Goal: Leave review/rating

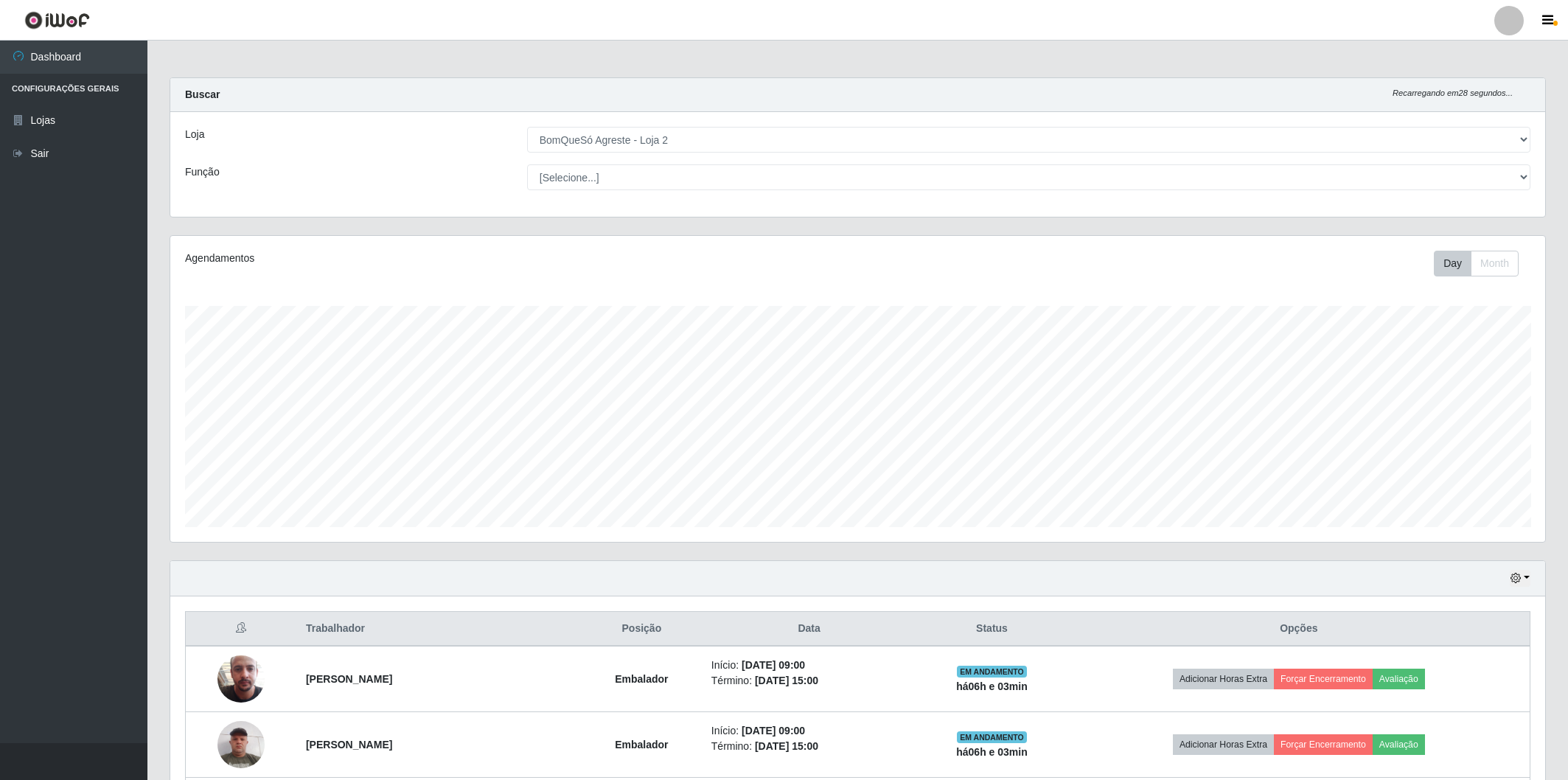
select select "214"
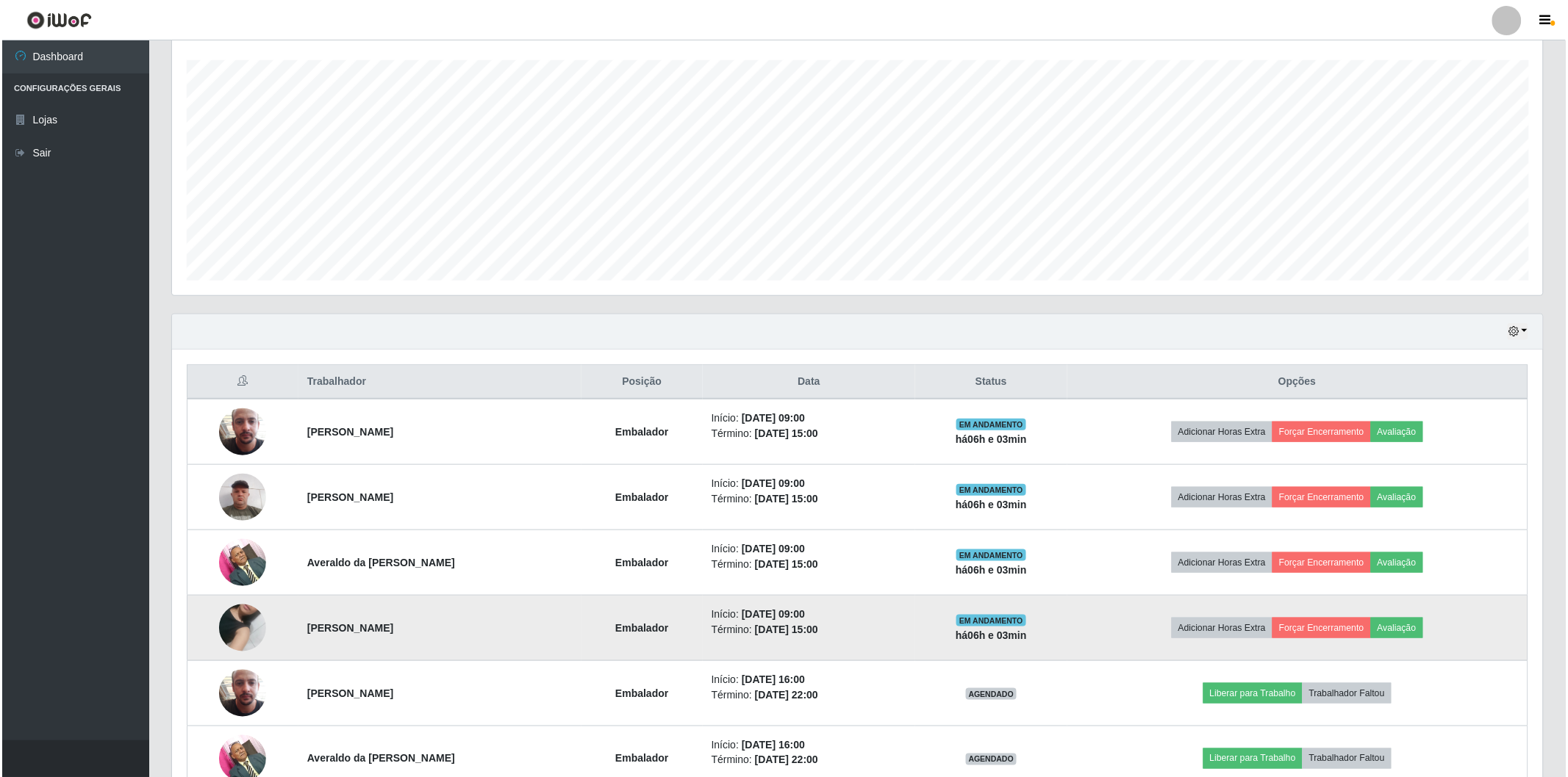
scroll to position [304, 1371]
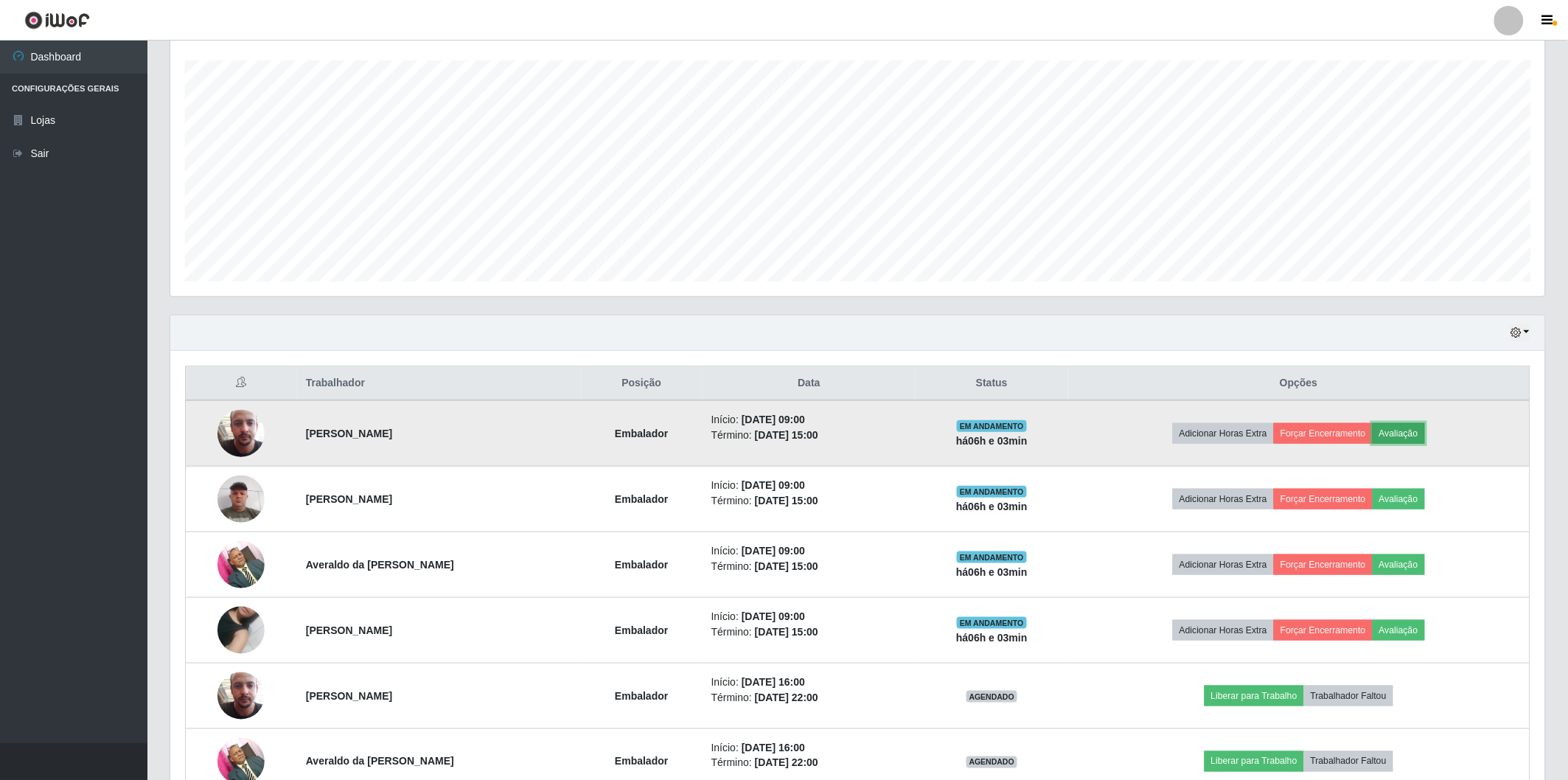
click at [1411, 437] on button "Avaliação" at bounding box center [1399, 434] width 52 height 21
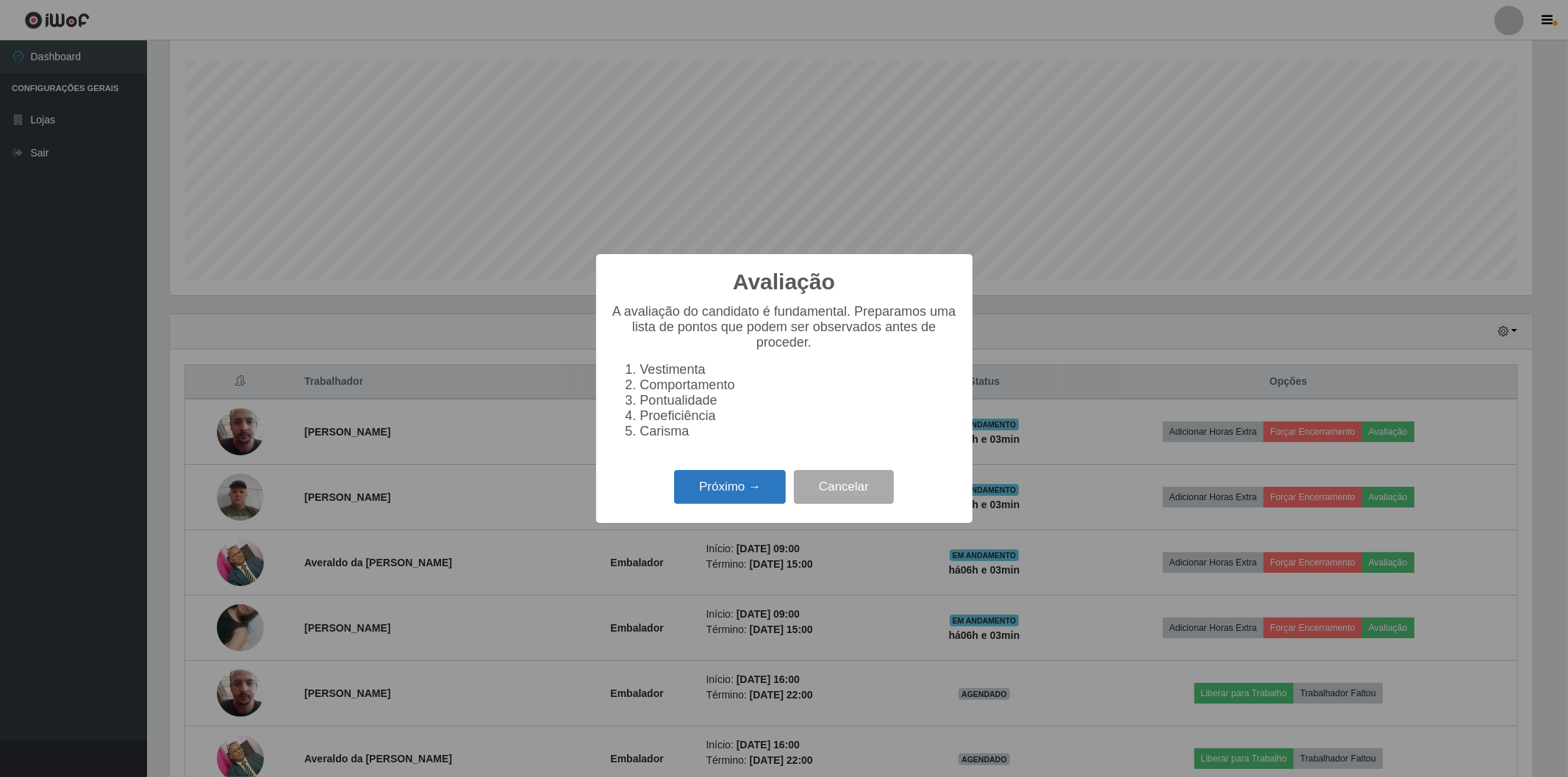
click at [715, 482] on button "Próximo →" at bounding box center [730, 488] width 112 height 35
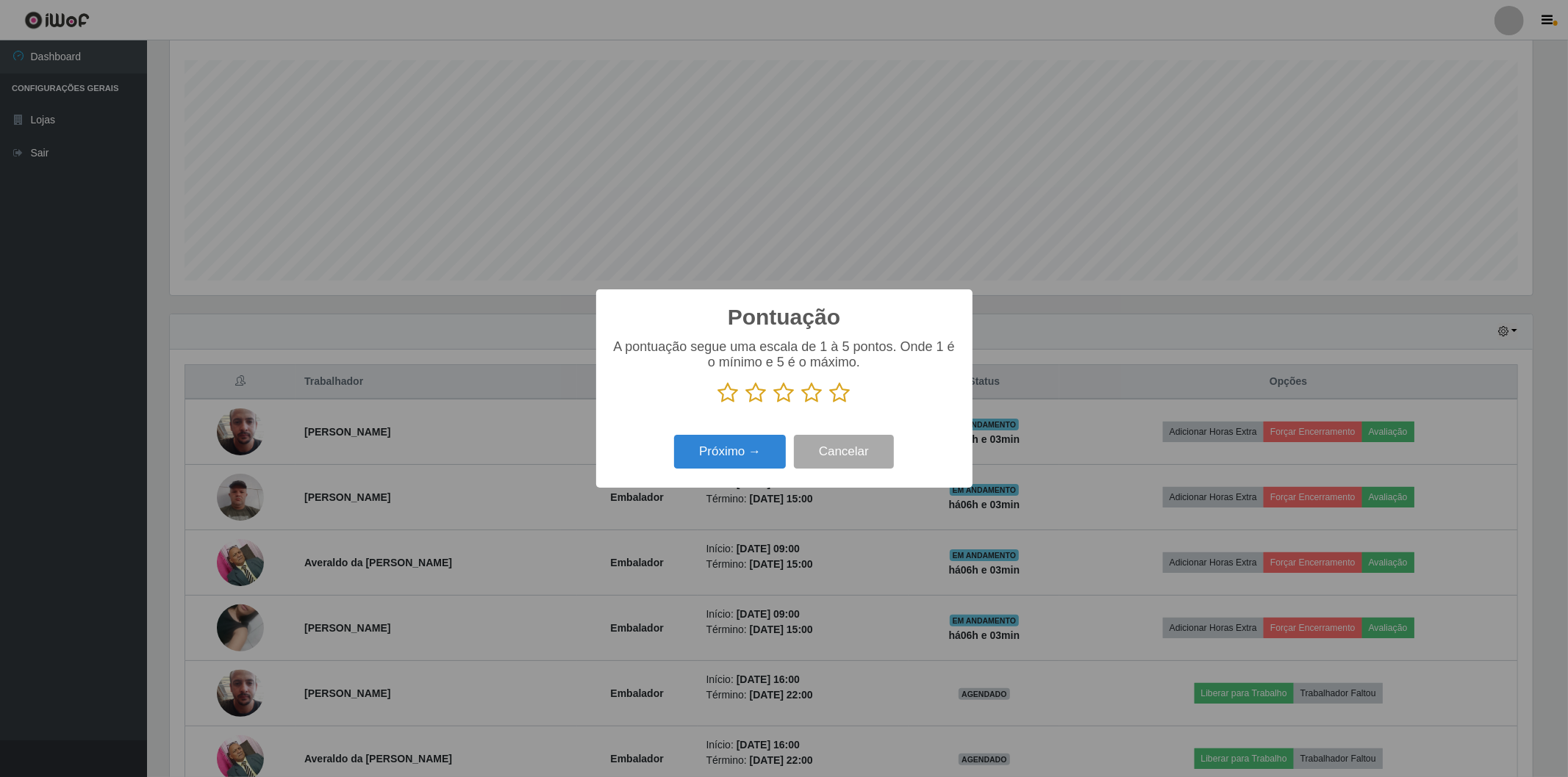
scroll to position [734403, 733817]
click at [840, 388] on icon at bounding box center [841, 392] width 21 height 22
click at [830, 404] on input "radio" at bounding box center [830, 404] width 0 height 0
click at [708, 443] on button "Próximo →" at bounding box center [730, 452] width 112 height 35
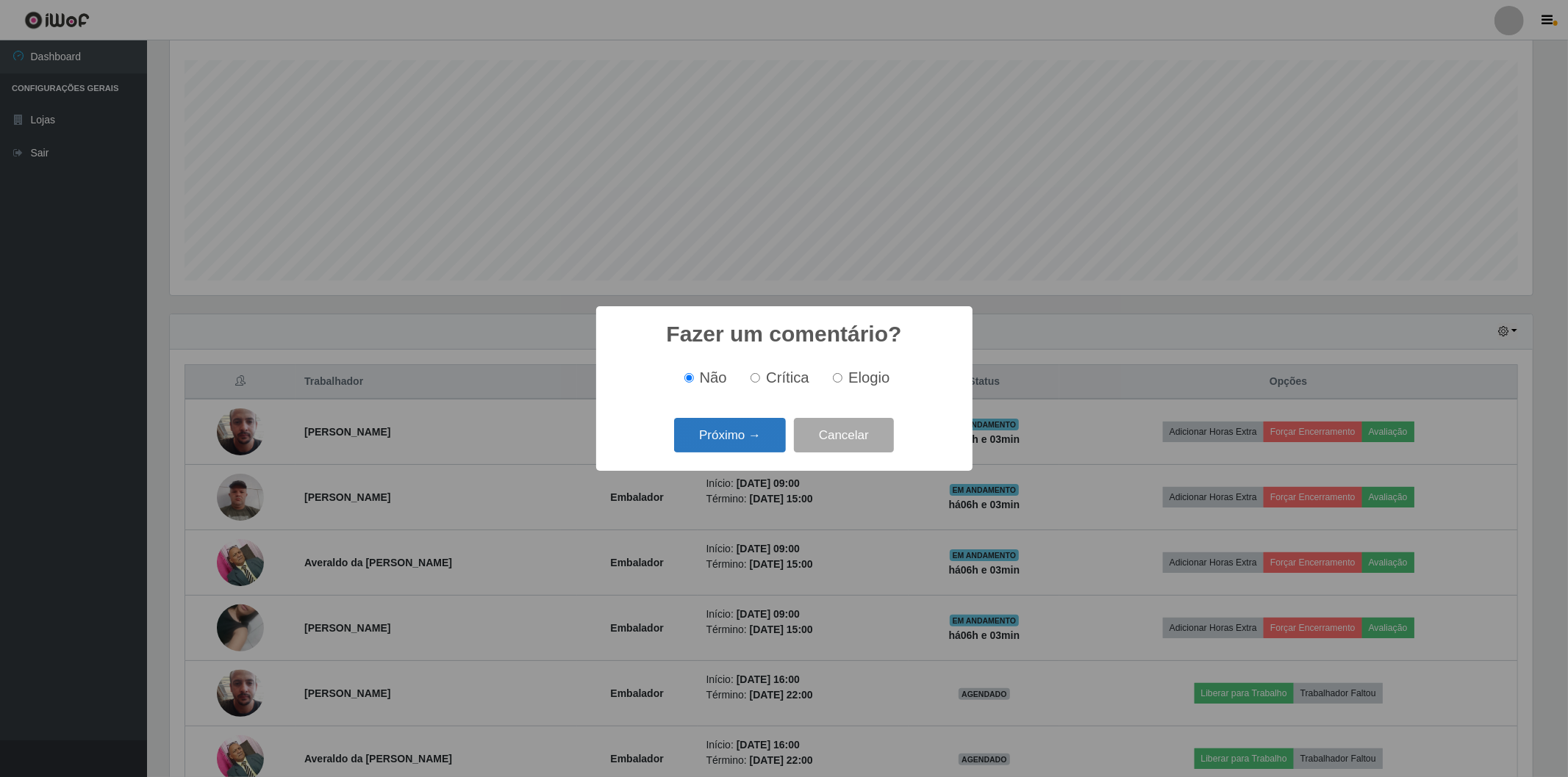
click at [707, 438] on button "Próximo →" at bounding box center [730, 436] width 112 height 35
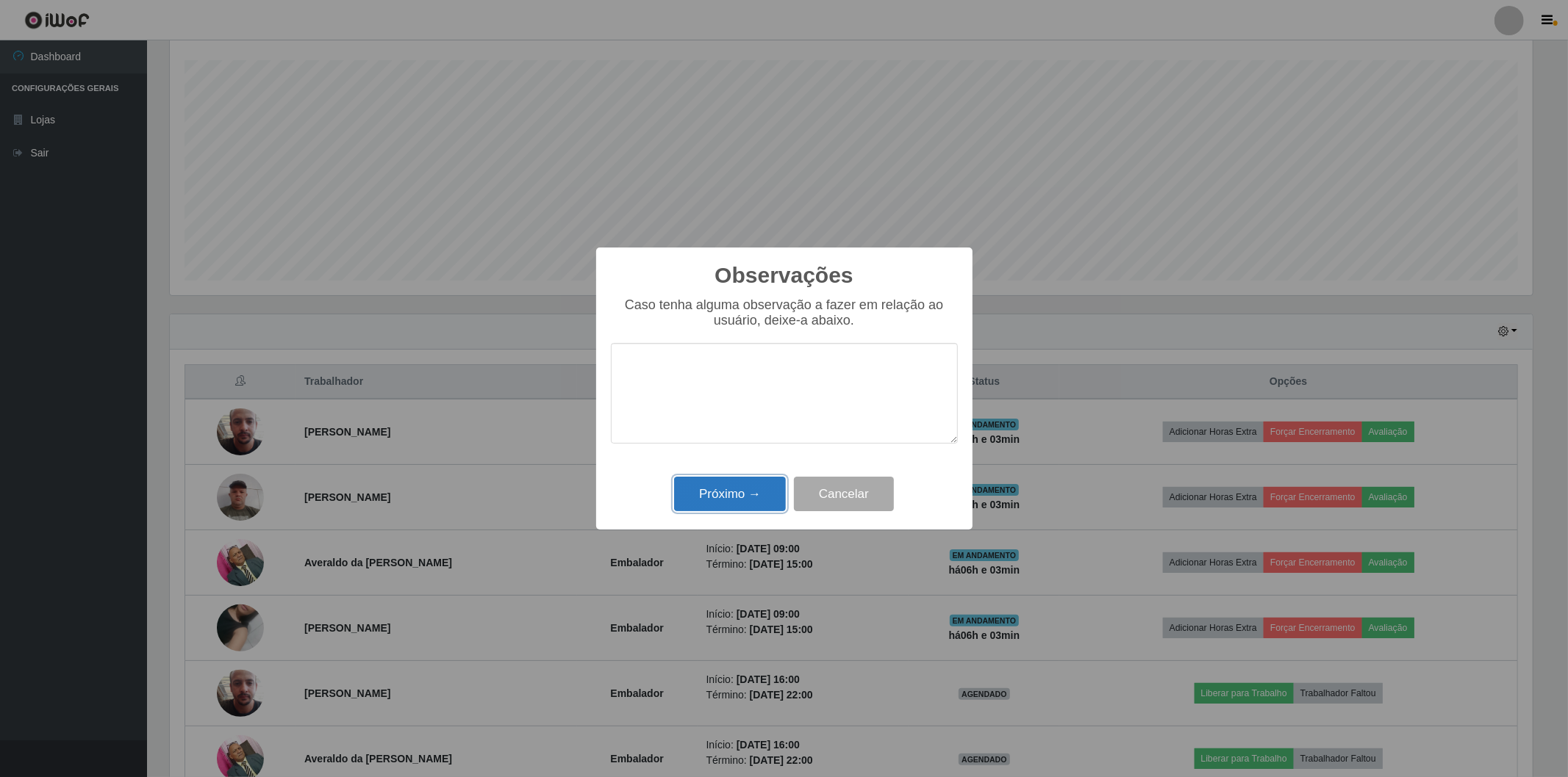
click at [704, 500] on button "Próximo →" at bounding box center [730, 494] width 112 height 35
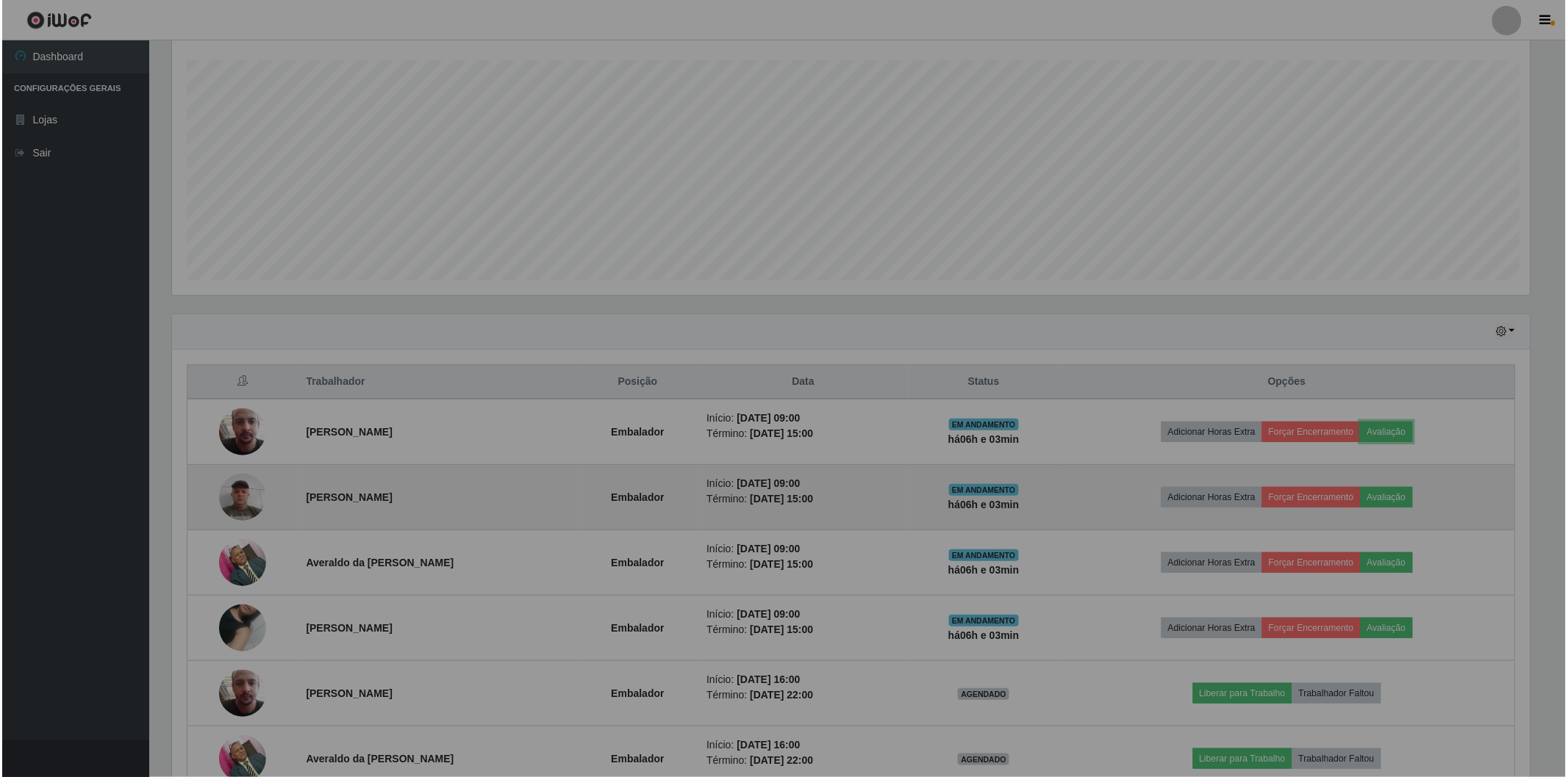
scroll to position [304, 1371]
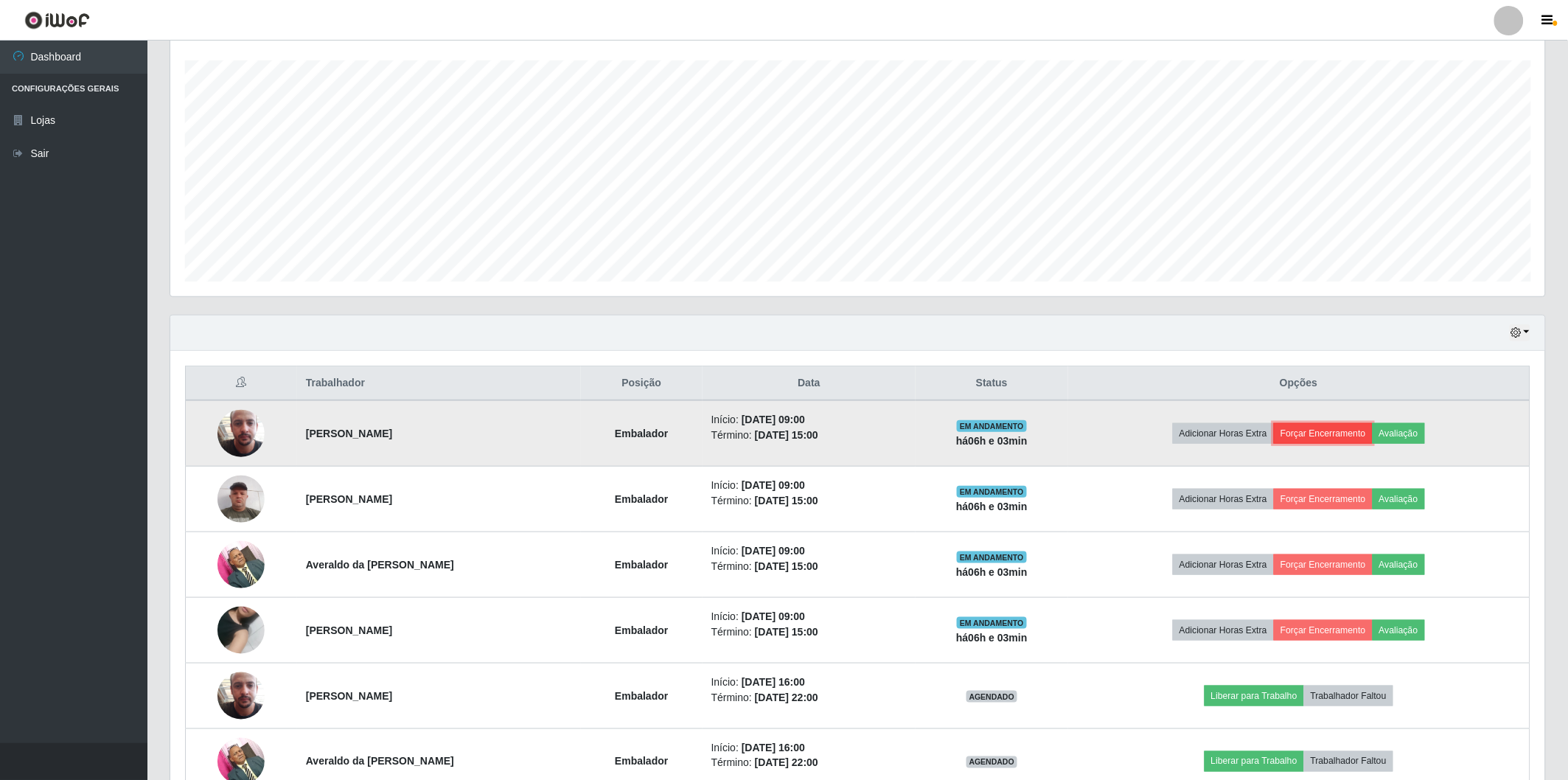
click at [1315, 434] on button "Forçar Encerramento" at bounding box center [1324, 434] width 99 height 21
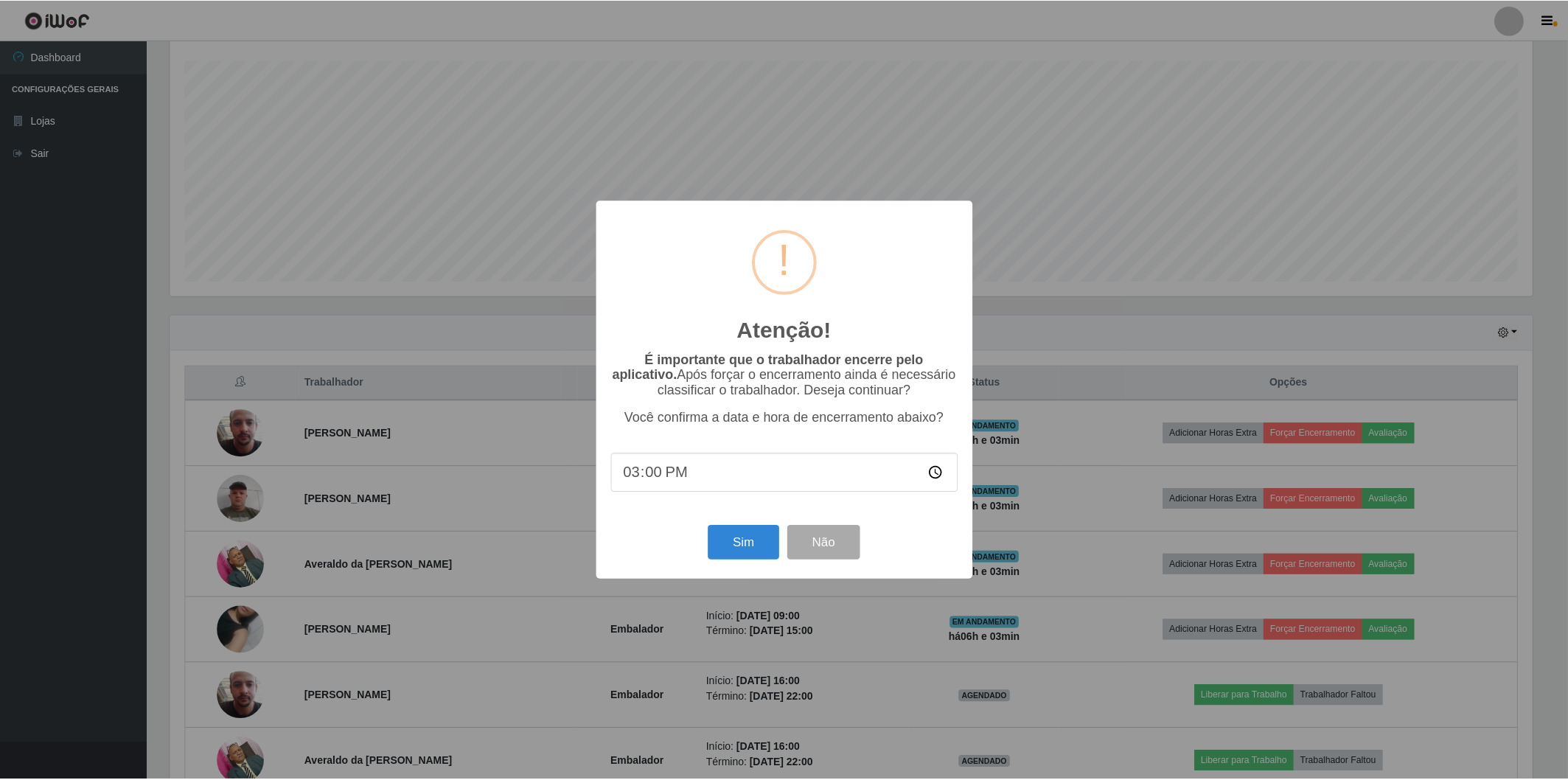
scroll to position [305, 1366]
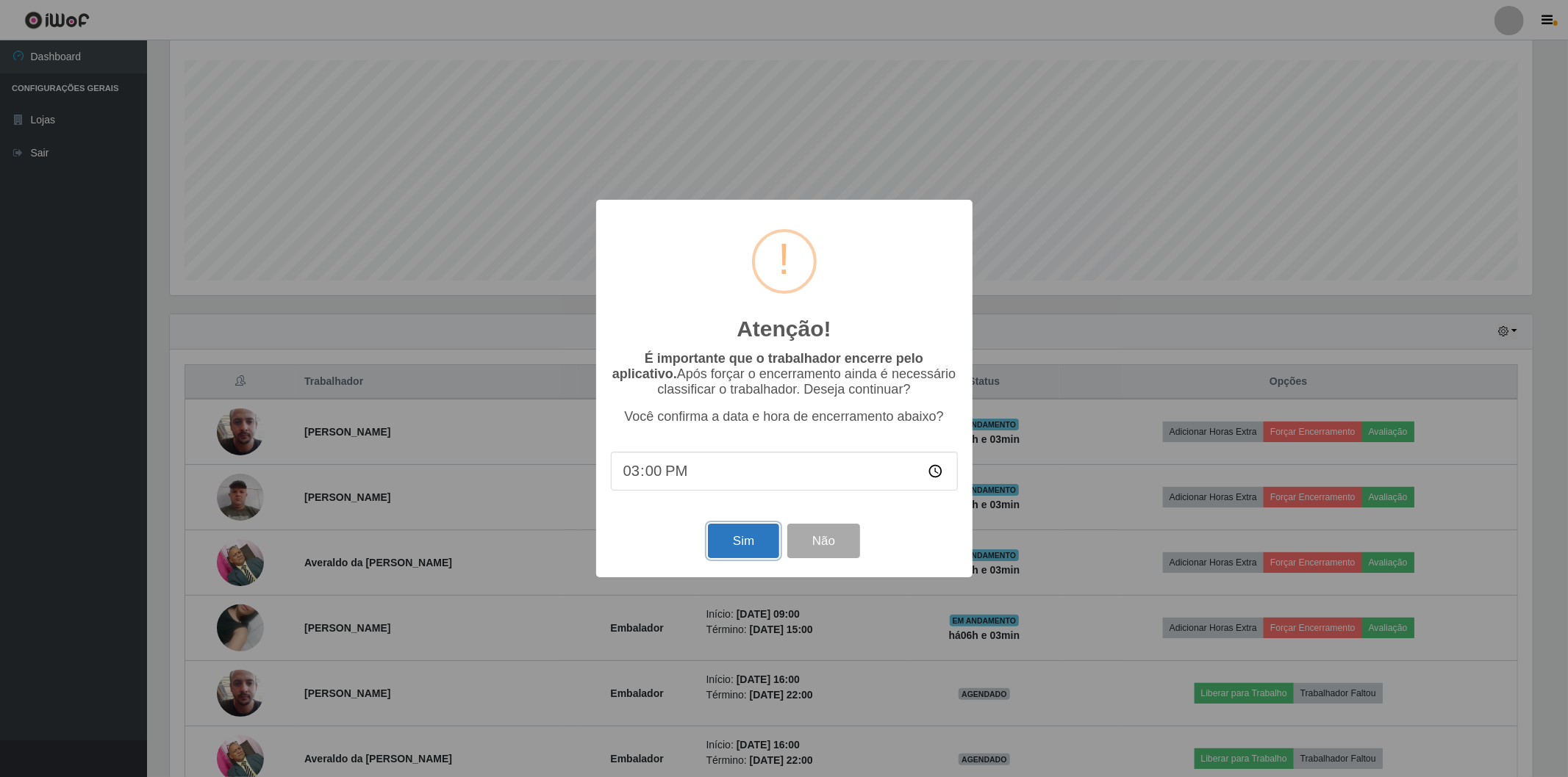
click at [756, 545] on button "Sim" at bounding box center [744, 541] width 71 height 35
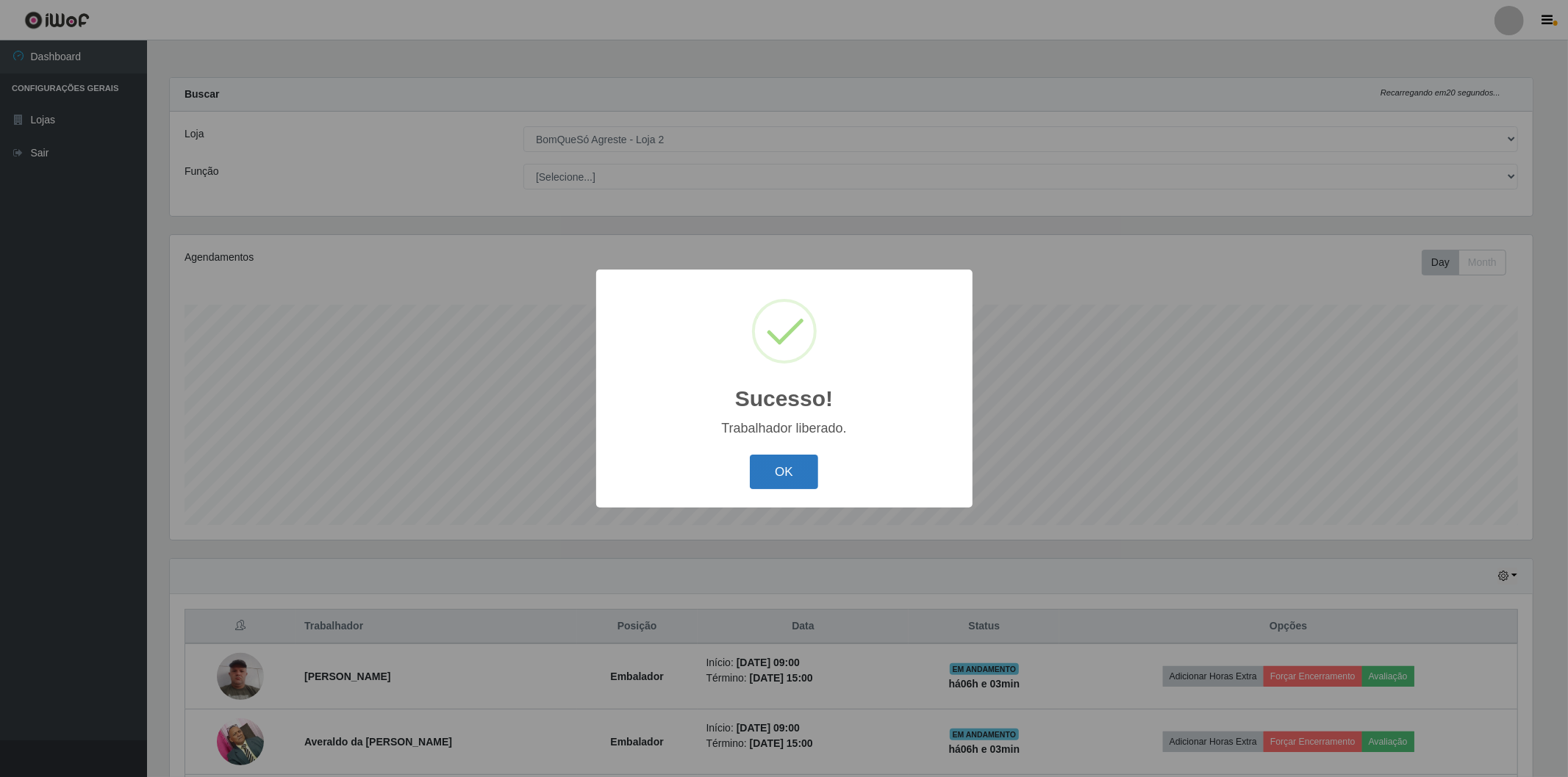
click at [776, 472] on button "OK" at bounding box center [784, 472] width 68 height 35
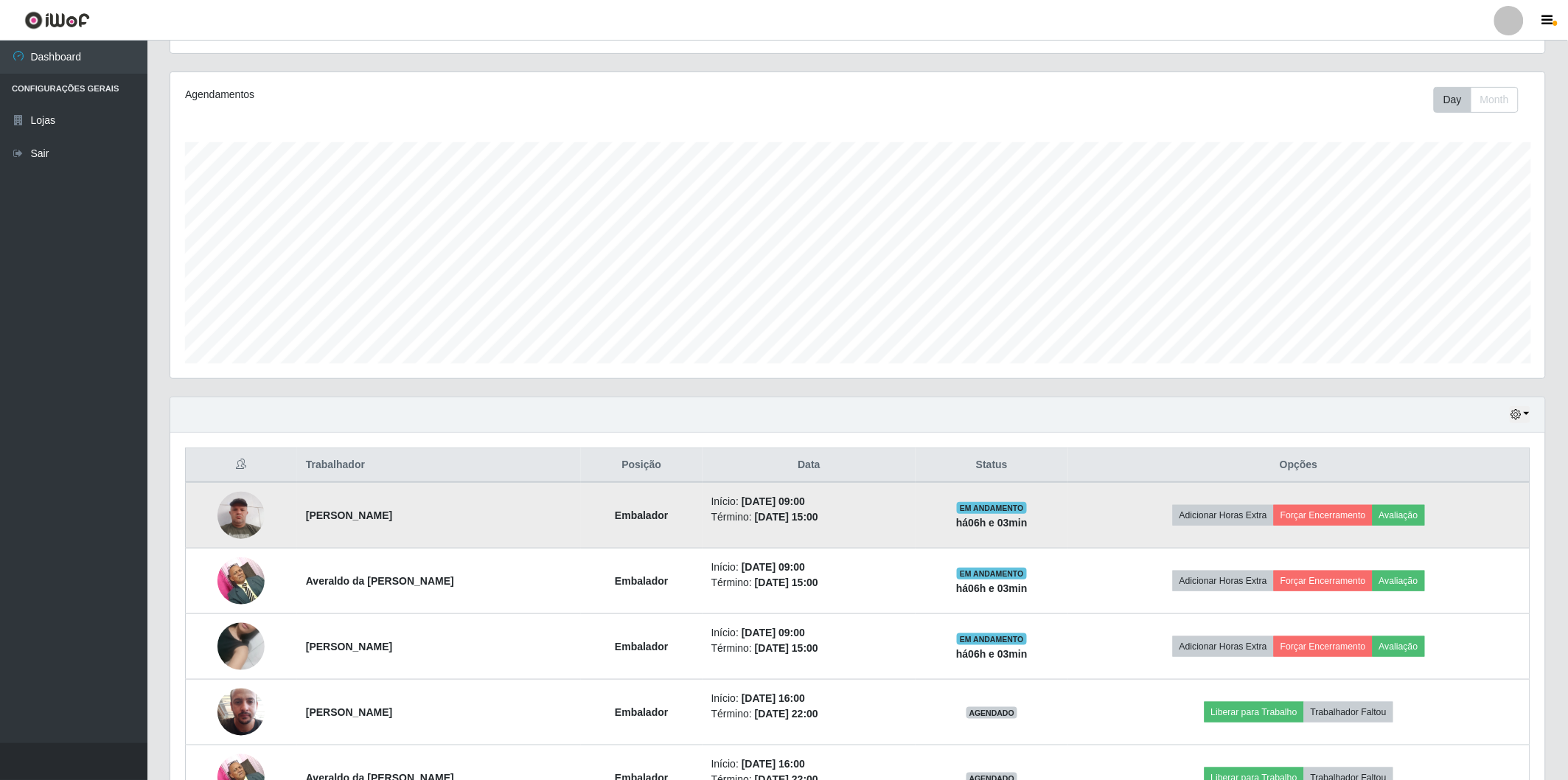
scroll to position [245, 0]
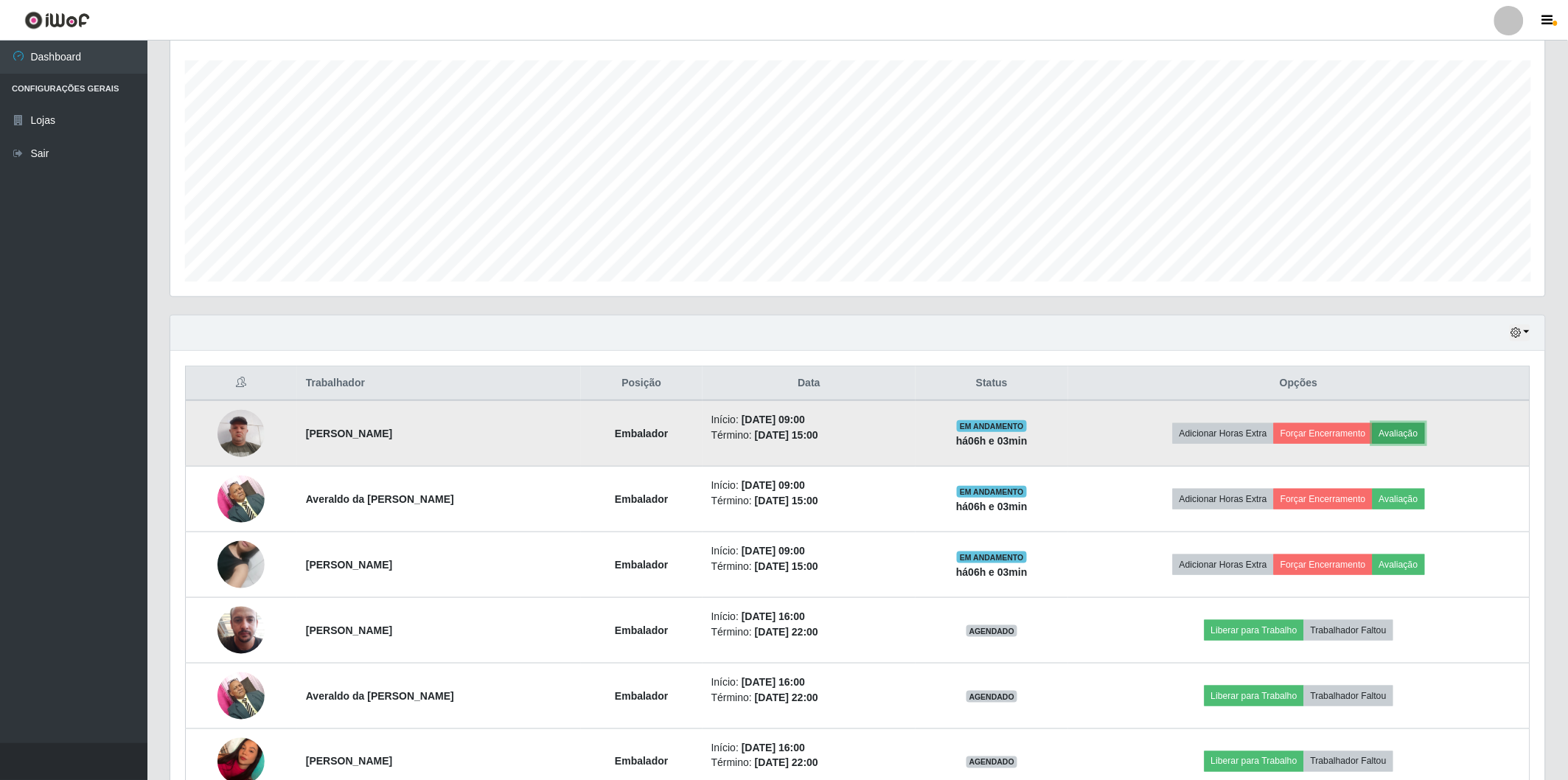
click at [1403, 435] on button "Avaliação" at bounding box center [1399, 434] width 52 height 21
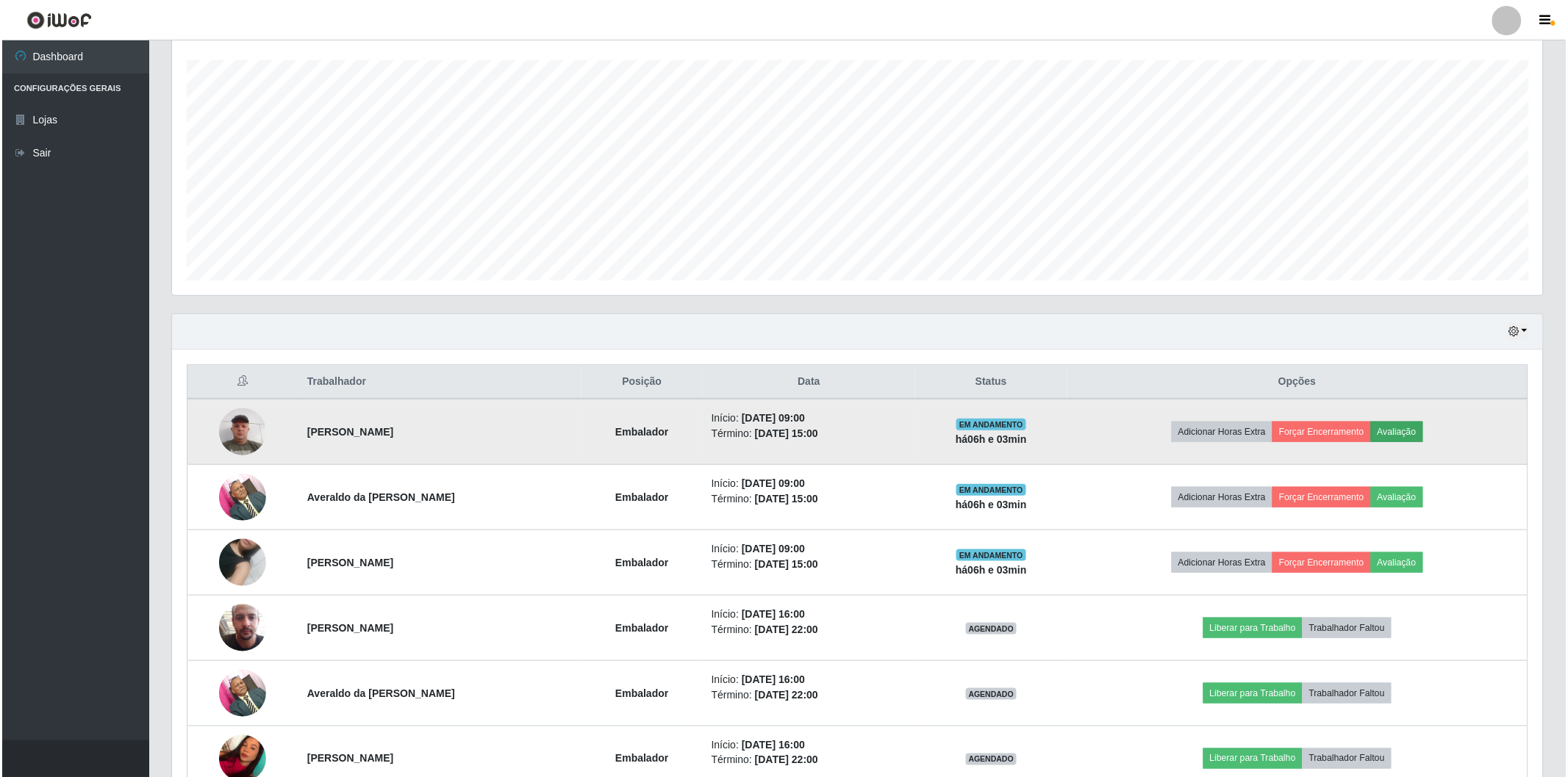
scroll to position [304, 1363]
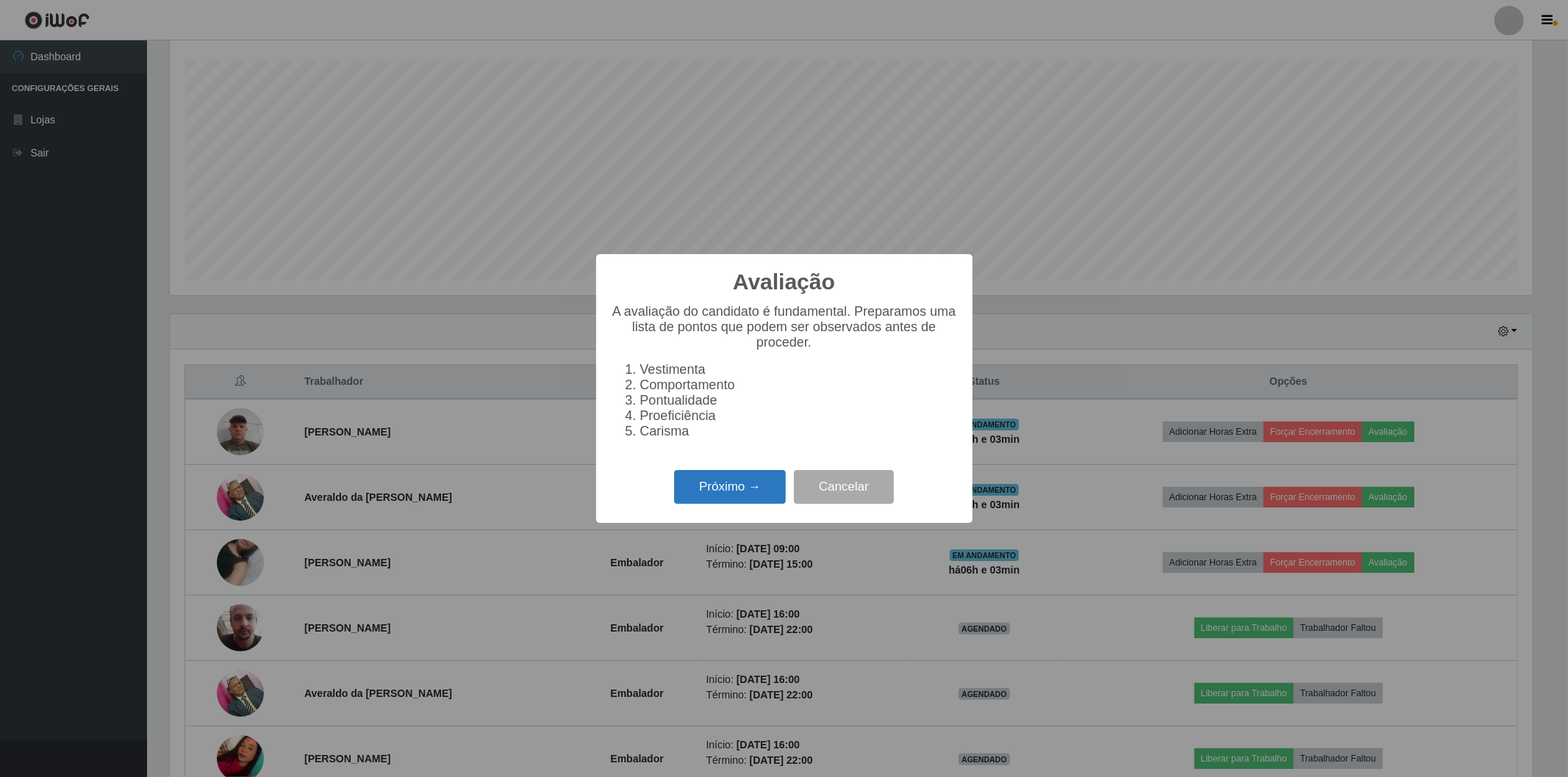
click at [699, 488] on button "Próximo →" at bounding box center [730, 488] width 112 height 35
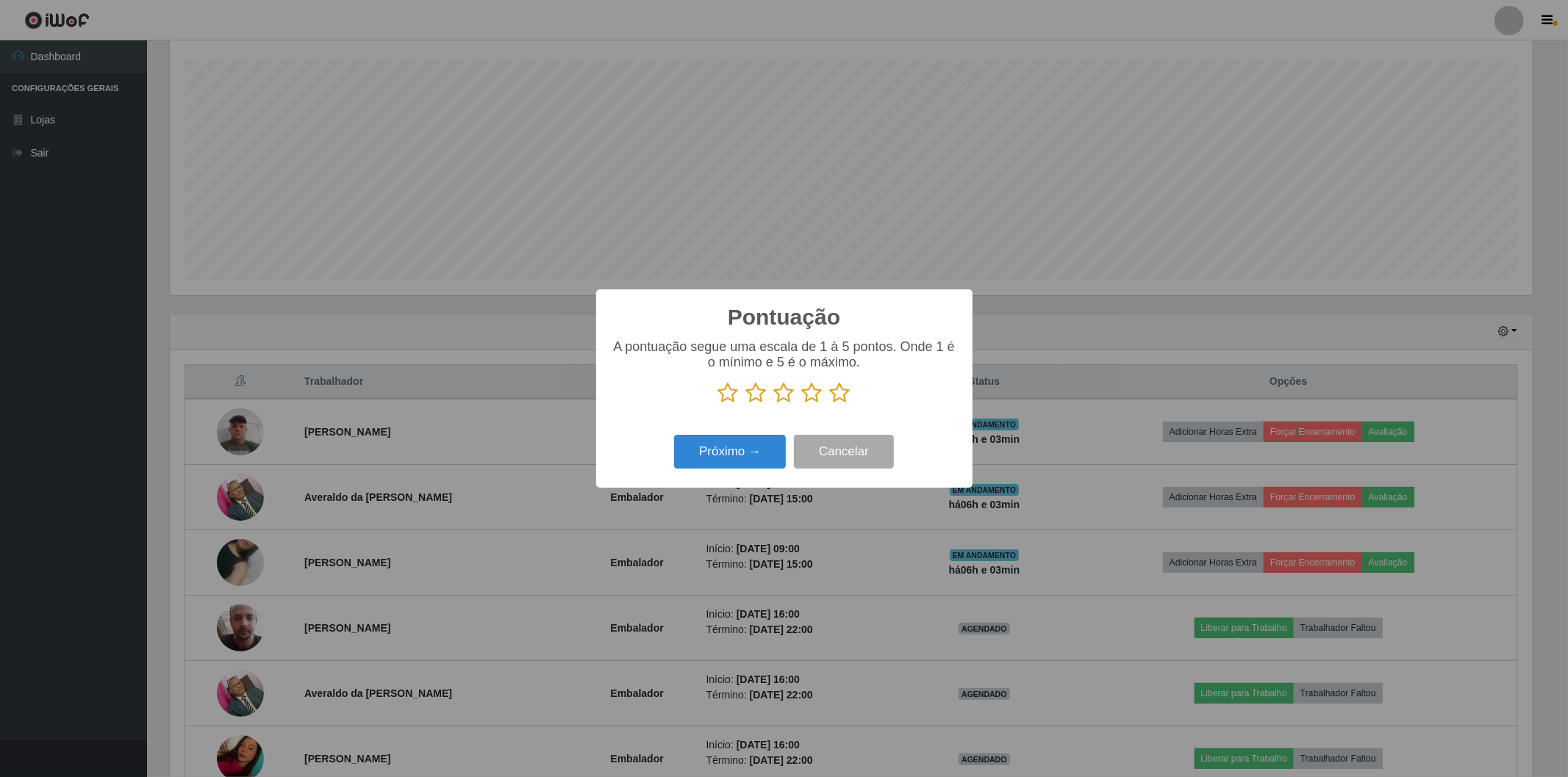
click at [840, 394] on icon at bounding box center [841, 392] width 21 height 22
click at [830, 404] on input "radio" at bounding box center [830, 404] width 0 height 0
click at [714, 446] on button "Próximo →" at bounding box center [730, 452] width 112 height 35
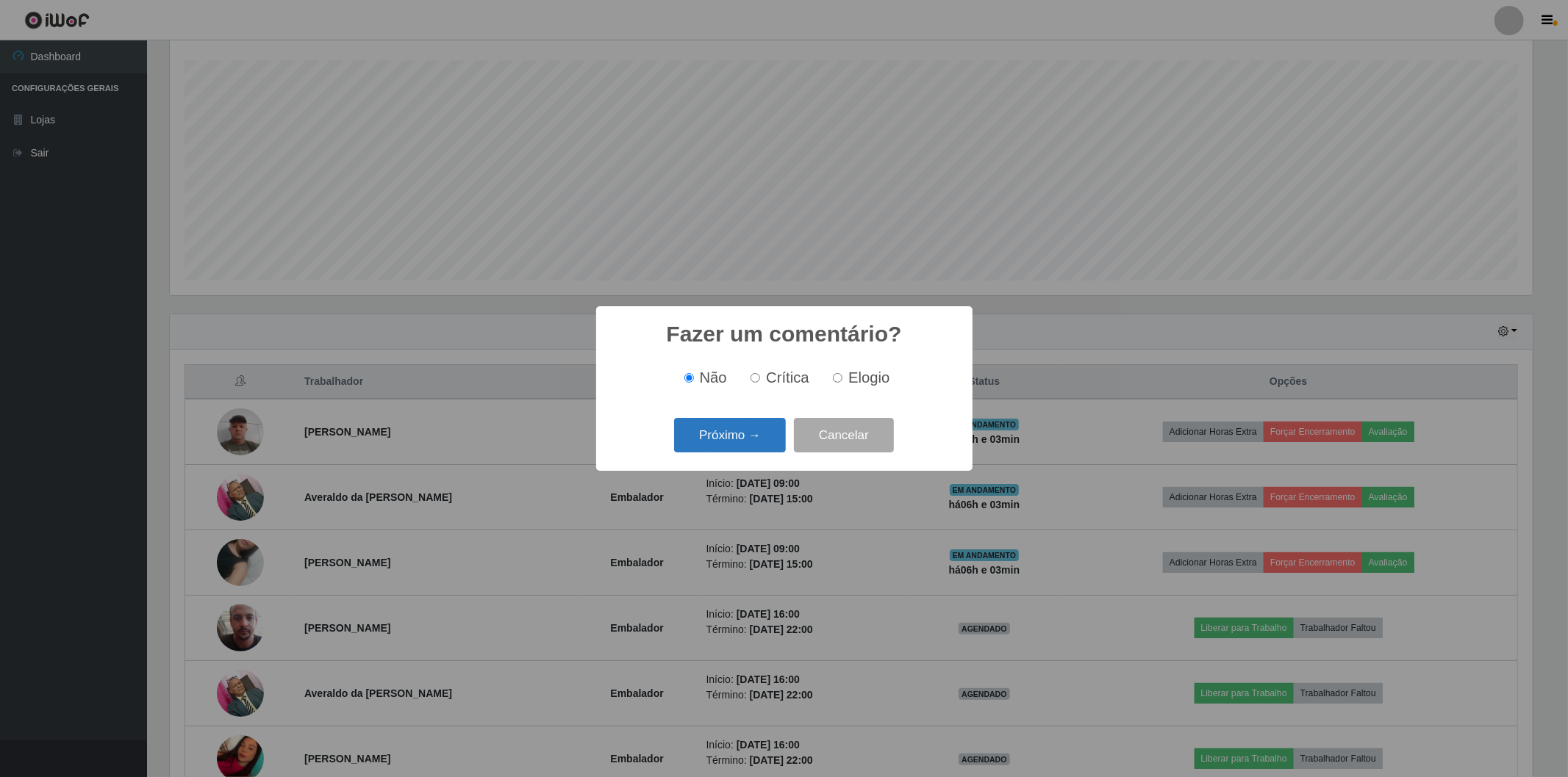
click at [720, 441] on button "Próximo →" at bounding box center [730, 436] width 112 height 35
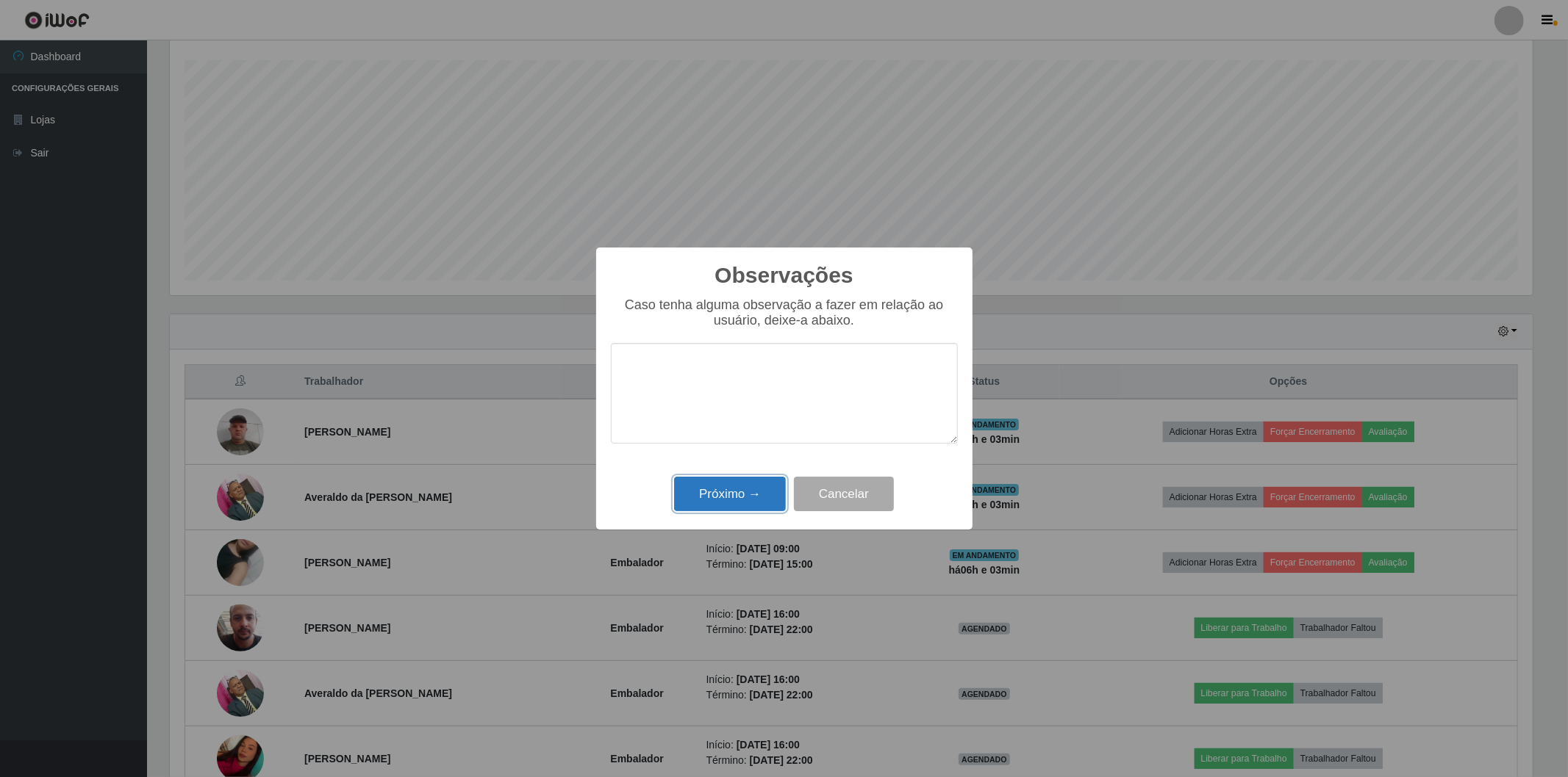
click at [714, 502] on button "Próximo →" at bounding box center [730, 494] width 112 height 35
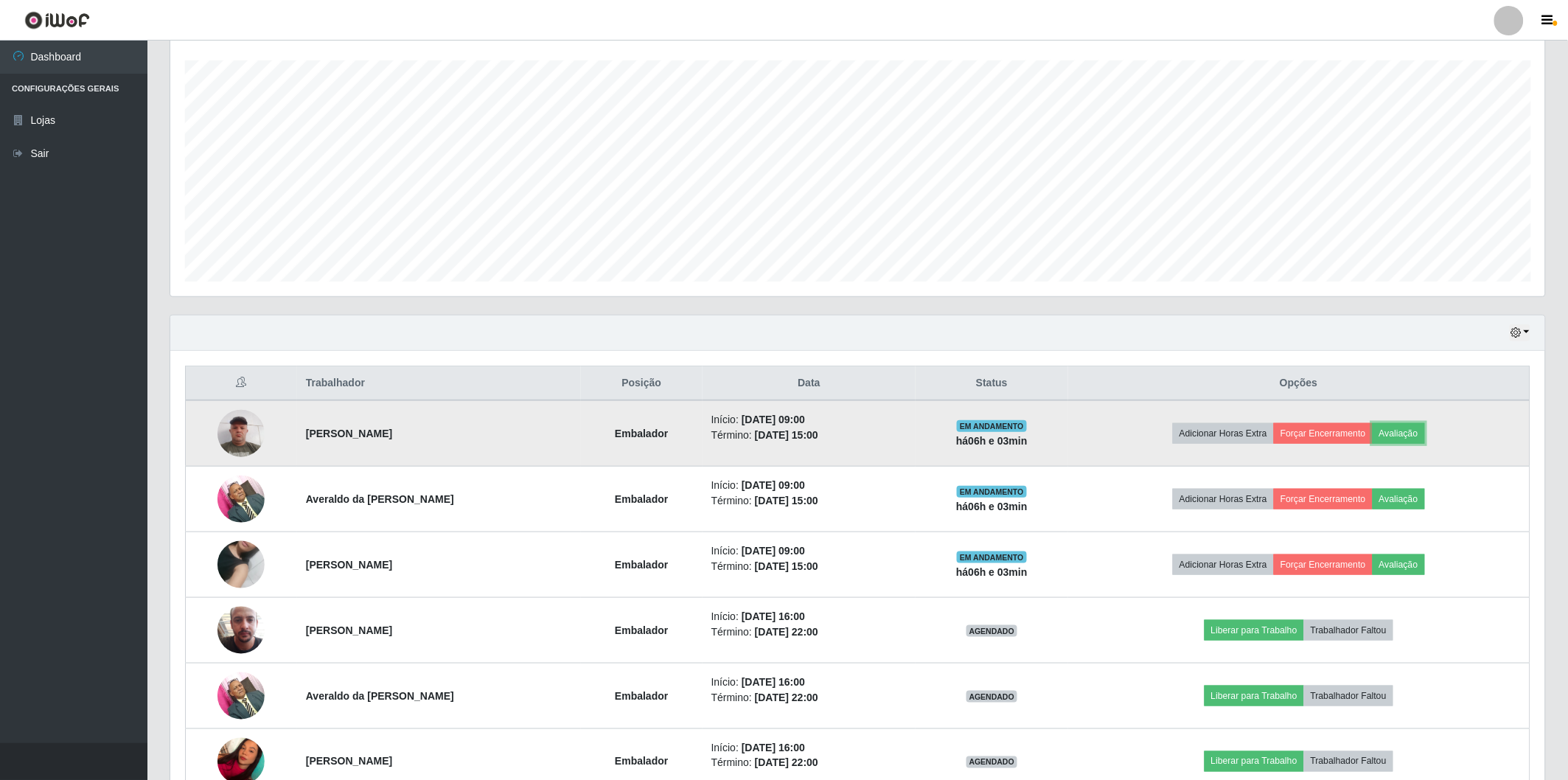
scroll to position [305, 1375]
click at [1317, 434] on button "Forçar Encerramento" at bounding box center [1324, 434] width 99 height 21
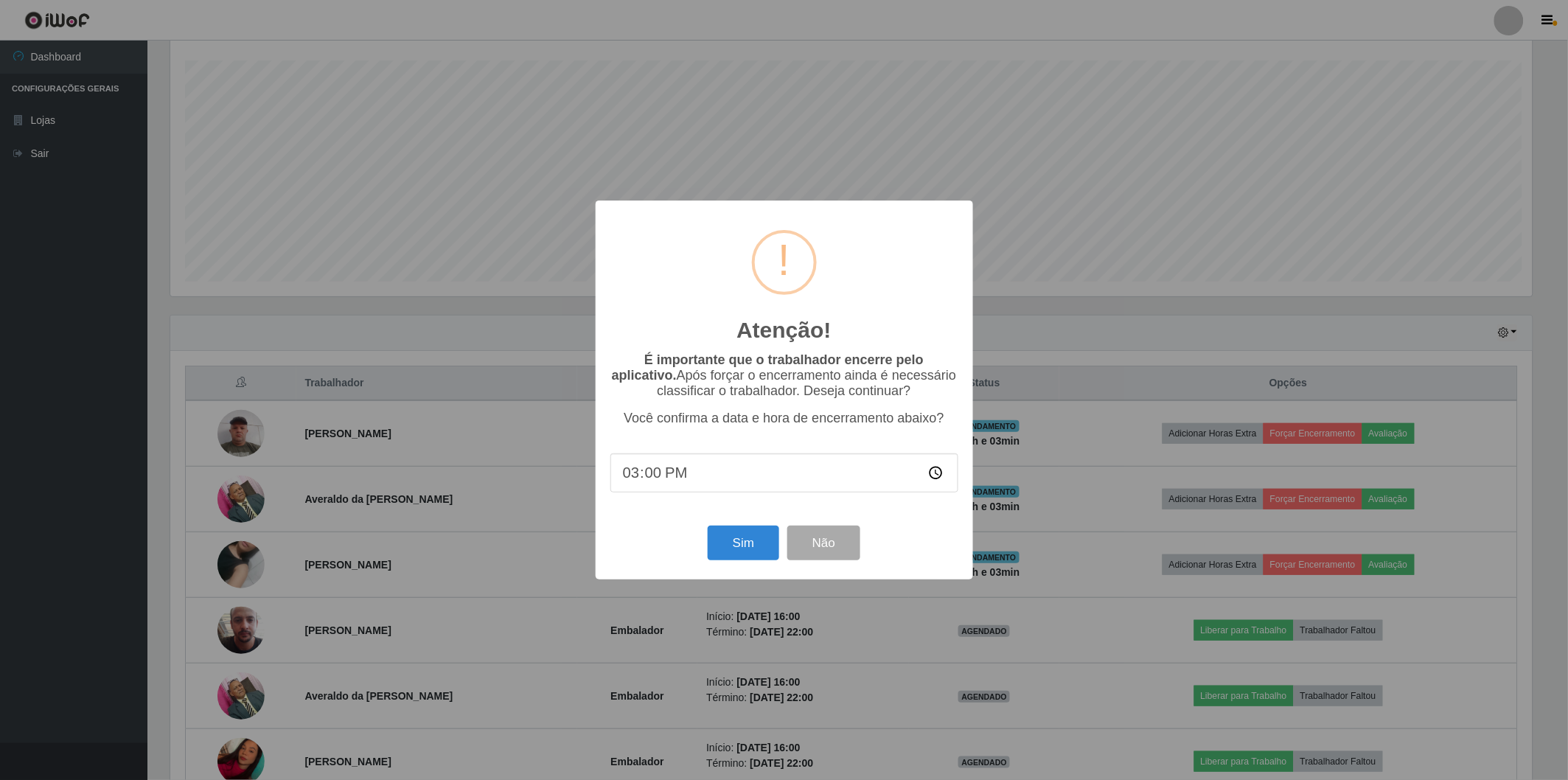
scroll to position [305, 1366]
click at [747, 555] on button "Sim" at bounding box center [746, 543] width 71 height 35
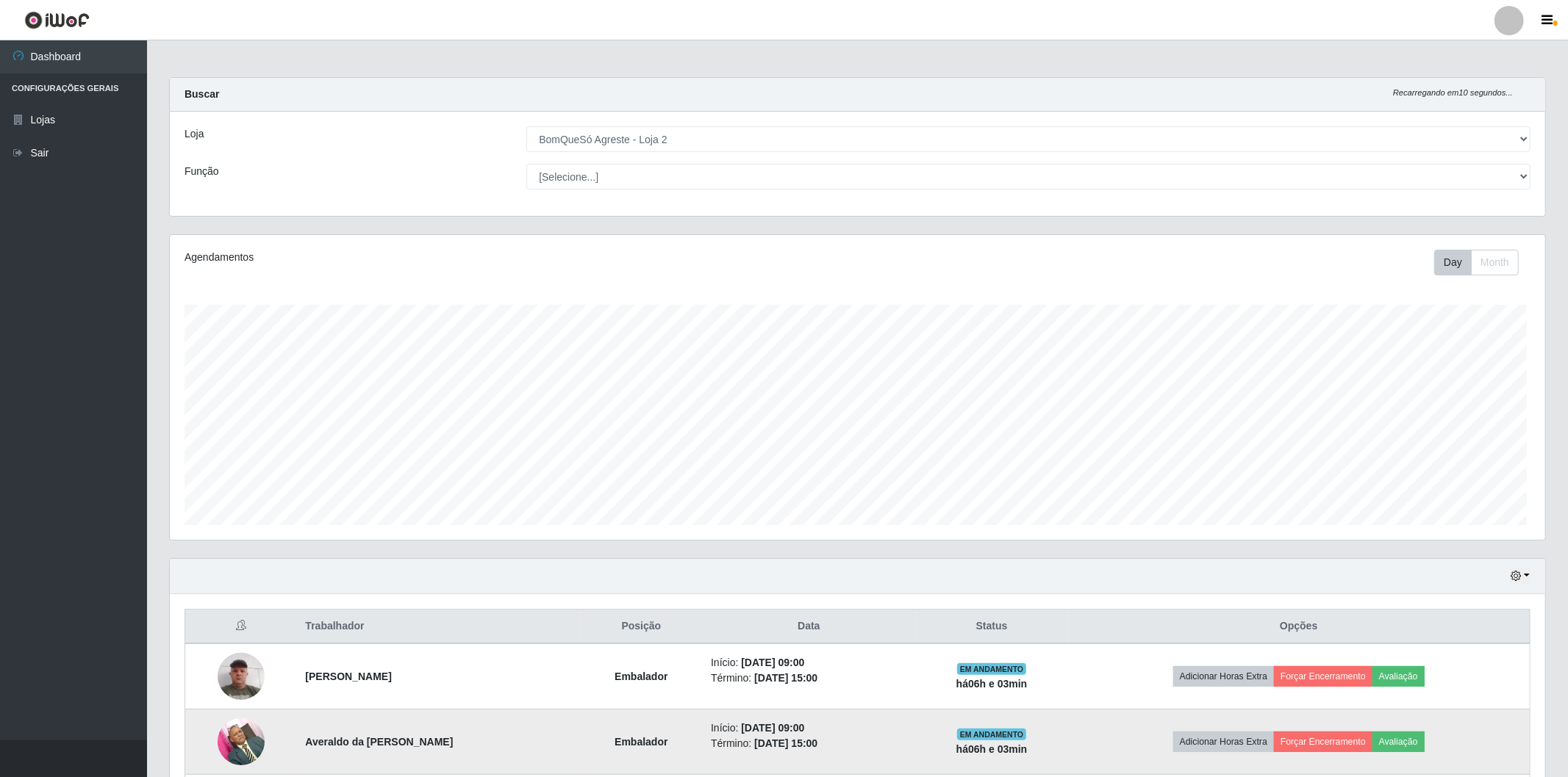
scroll to position [0, 0]
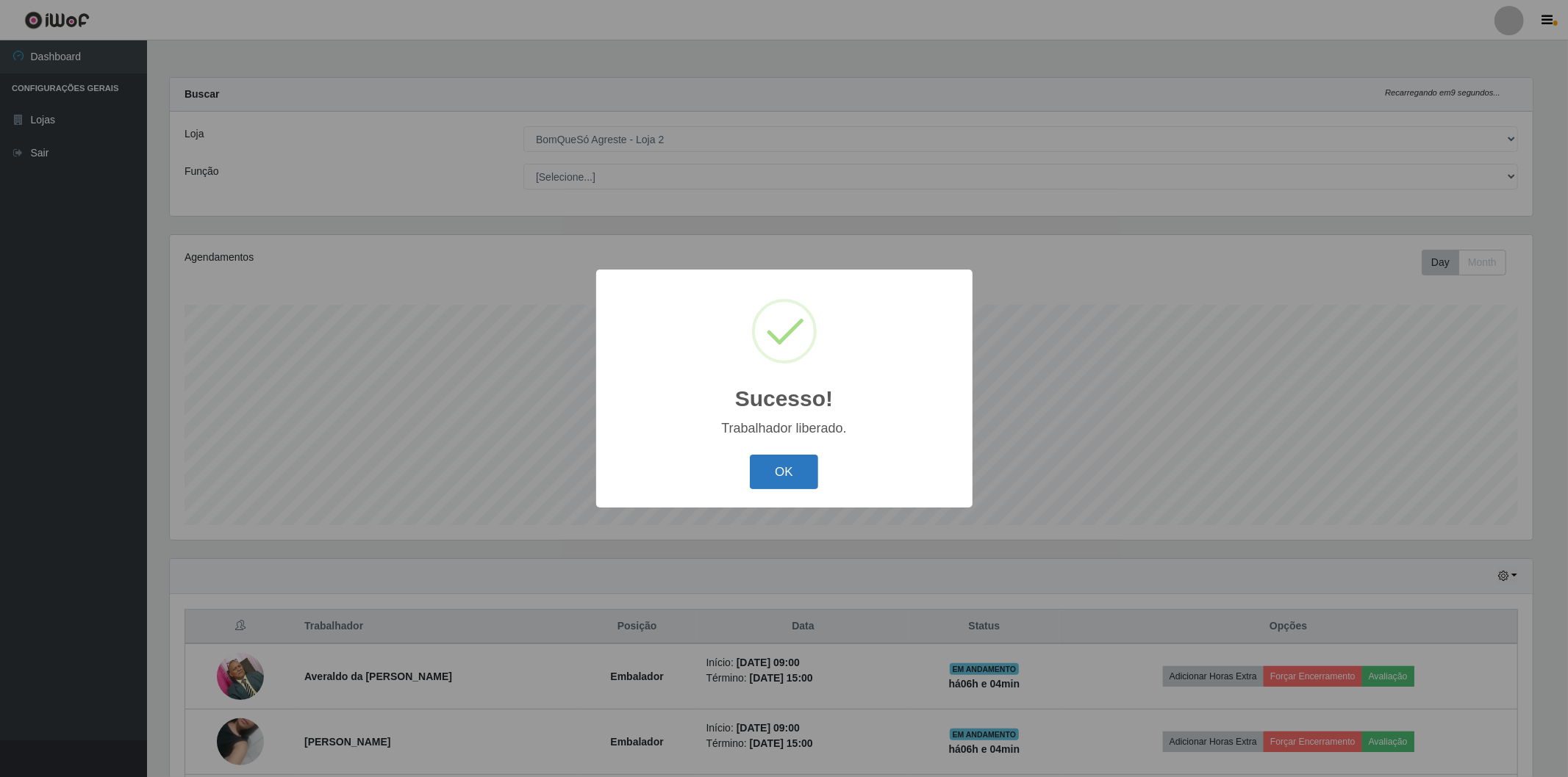
click at [804, 457] on button "OK" at bounding box center [784, 472] width 68 height 35
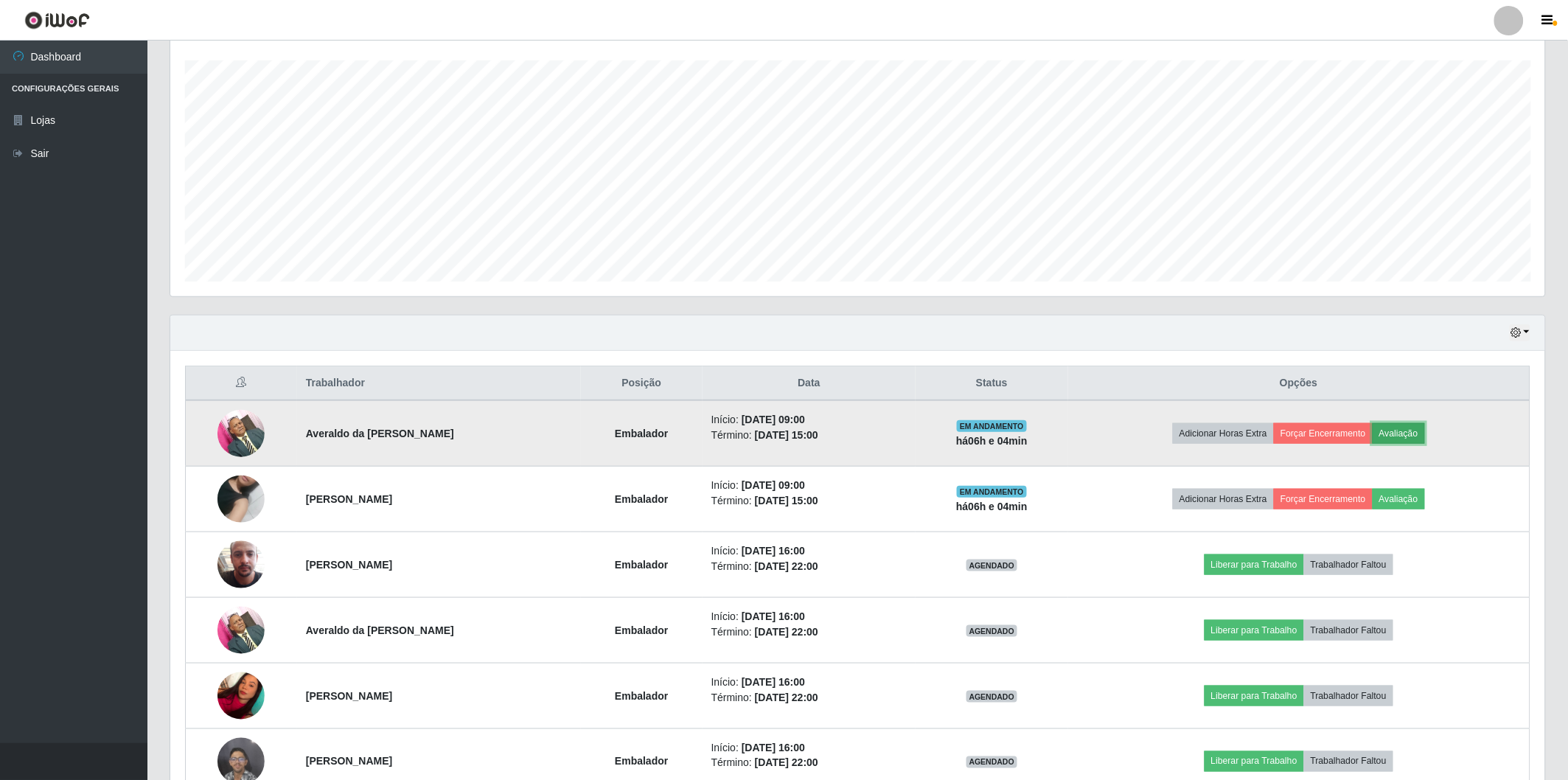
click at [1405, 433] on button "Avaliação" at bounding box center [1399, 434] width 52 height 21
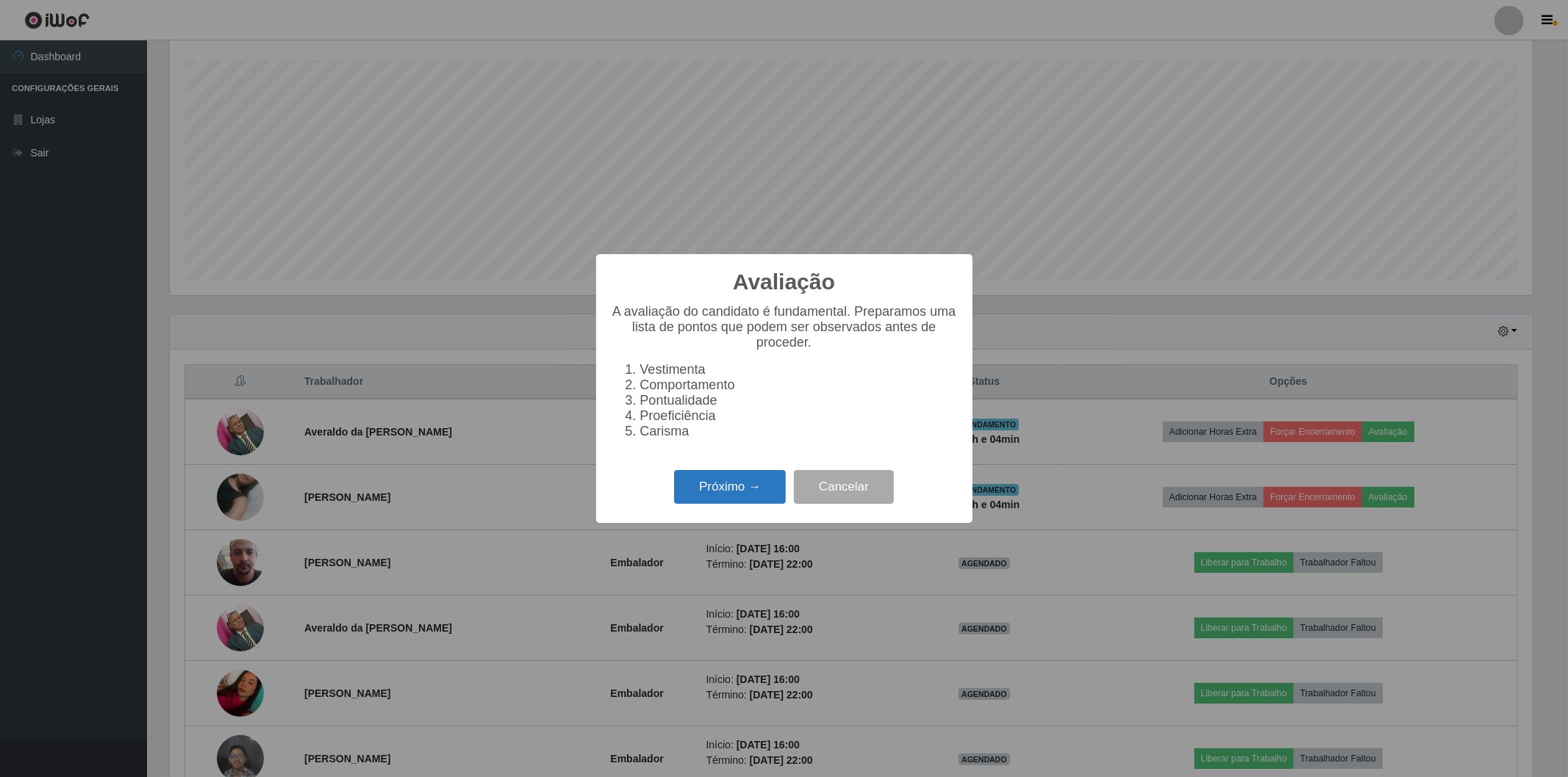
click at [753, 494] on button "Próximo →" at bounding box center [730, 488] width 112 height 35
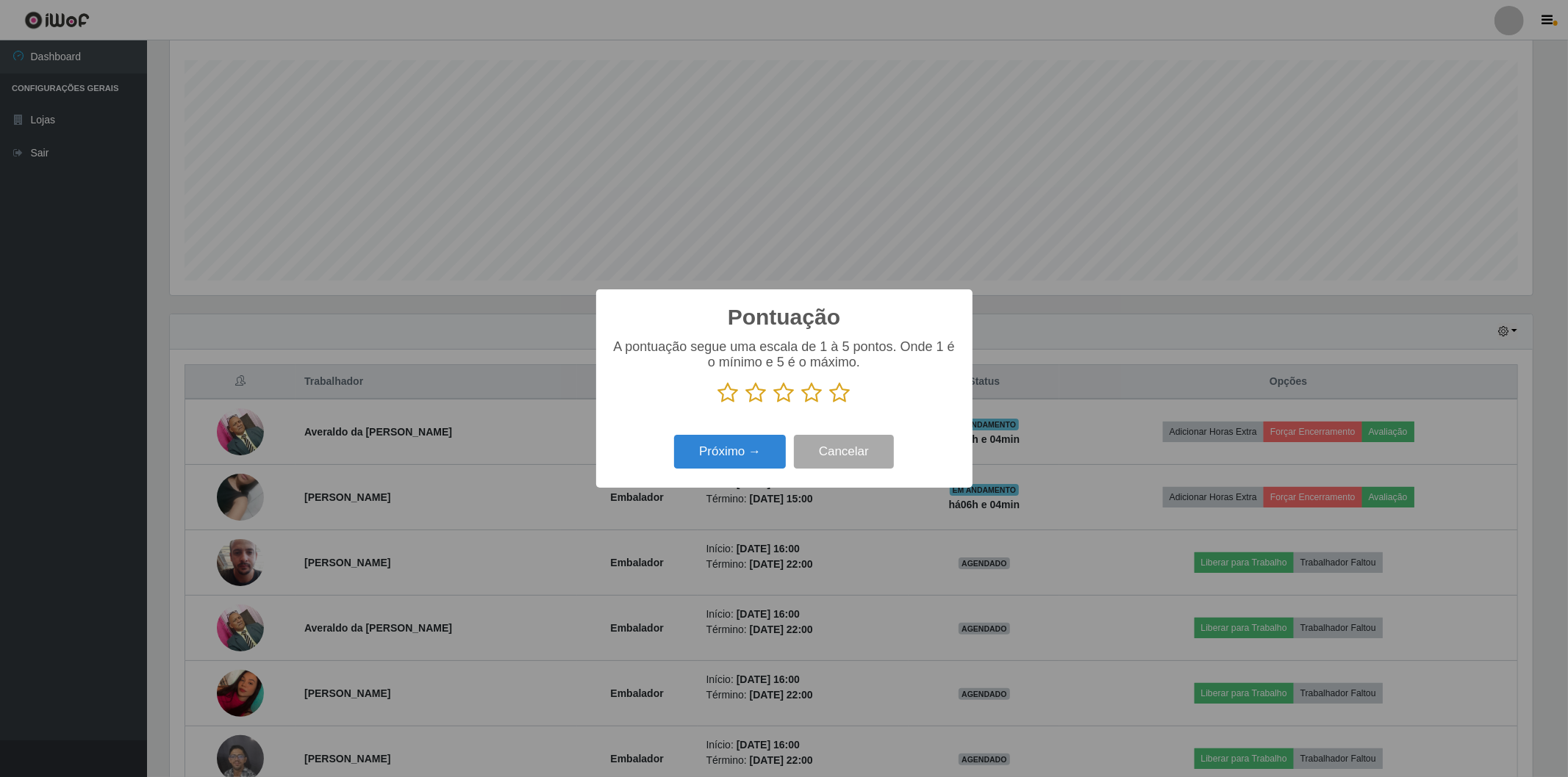
click at [840, 398] on icon at bounding box center [841, 392] width 21 height 22
click at [830, 404] on input "radio" at bounding box center [830, 404] width 0 height 0
click at [739, 450] on button "Próximo →" at bounding box center [730, 452] width 112 height 35
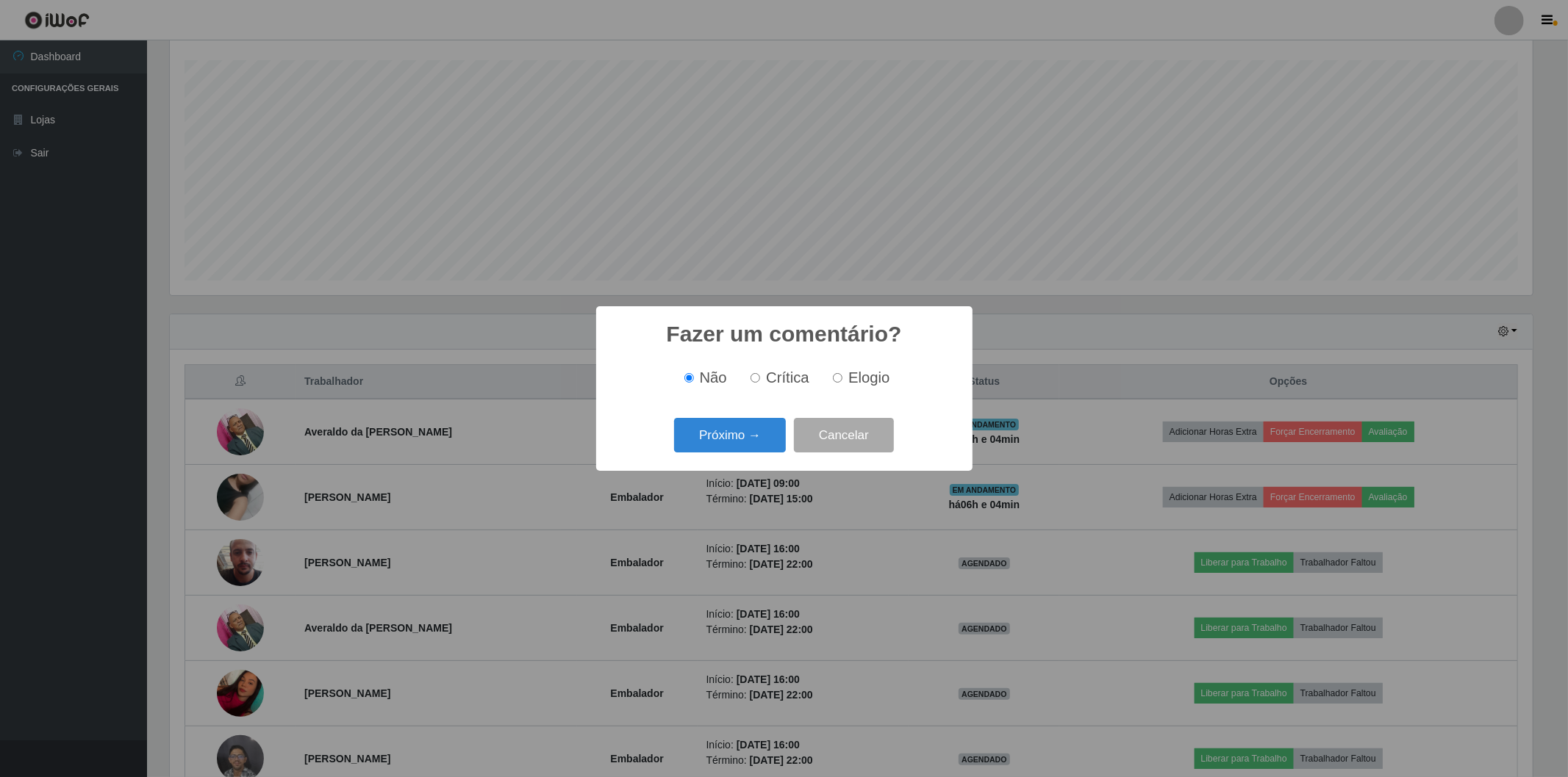
click at [739, 450] on button "Próximo →" at bounding box center [730, 436] width 112 height 35
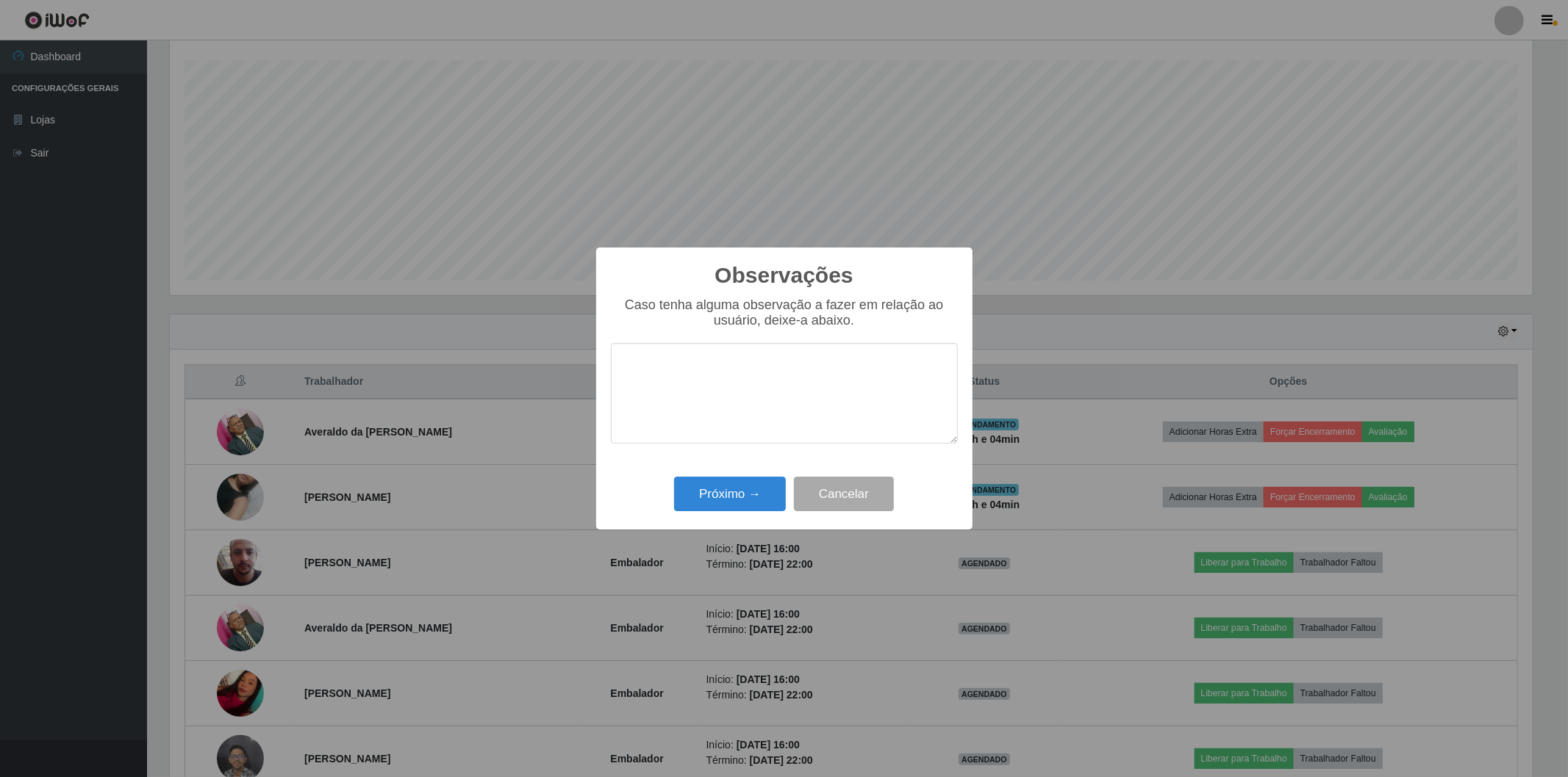
click at [739, 450] on div "Caso tenha alguma observação a fazer em relação ao usuário, deixe-a abaixo." at bounding box center [784, 379] width 347 height 161
click at [706, 496] on button "Próximo →" at bounding box center [730, 494] width 112 height 35
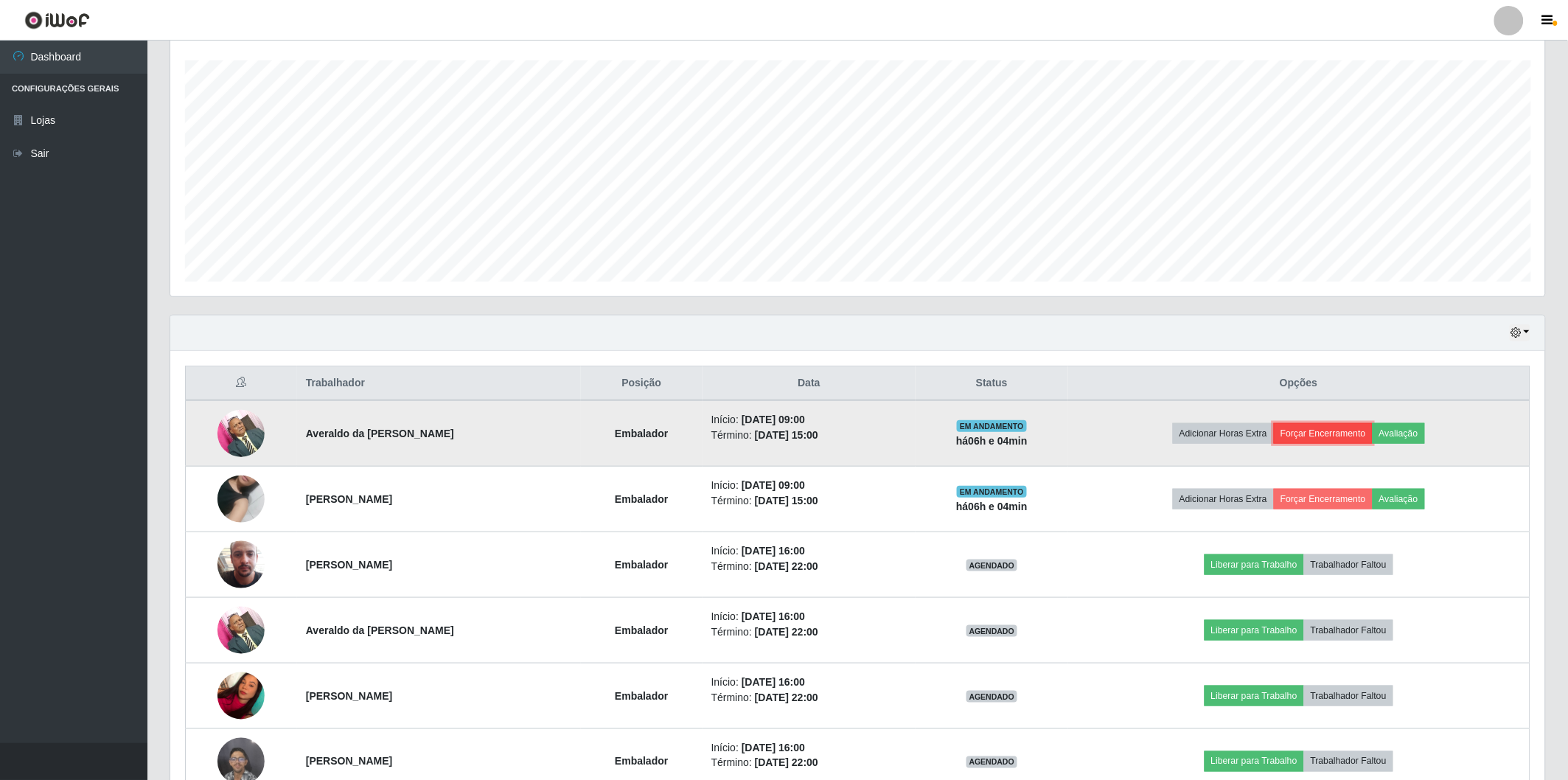
click at [1313, 429] on button "Forçar Encerramento" at bounding box center [1324, 434] width 99 height 21
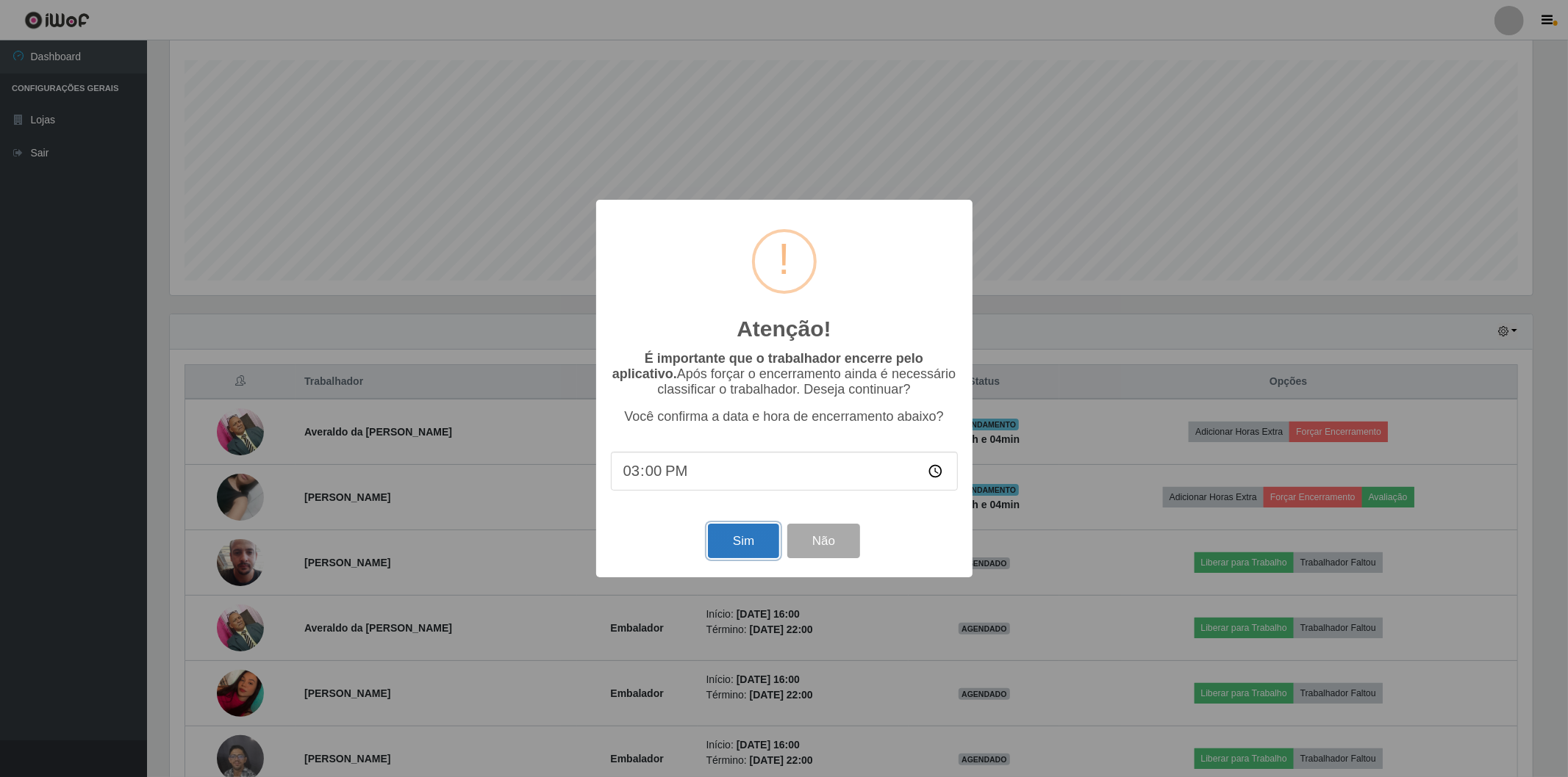
click at [761, 534] on button "Sim" at bounding box center [744, 541] width 71 height 35
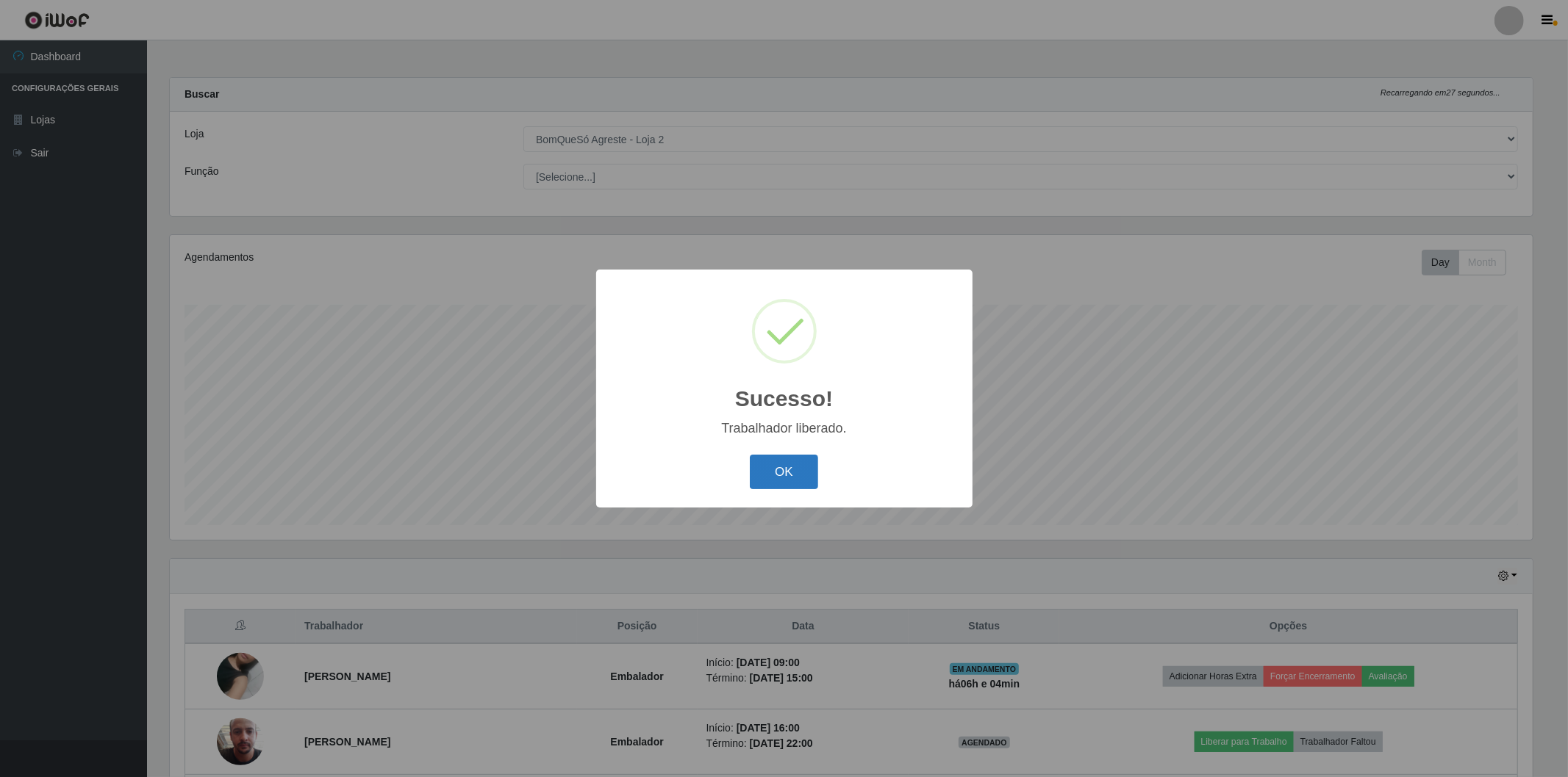
click at [806, 479] on button "OK" at bounding box center [784, 472] width 68 height 35
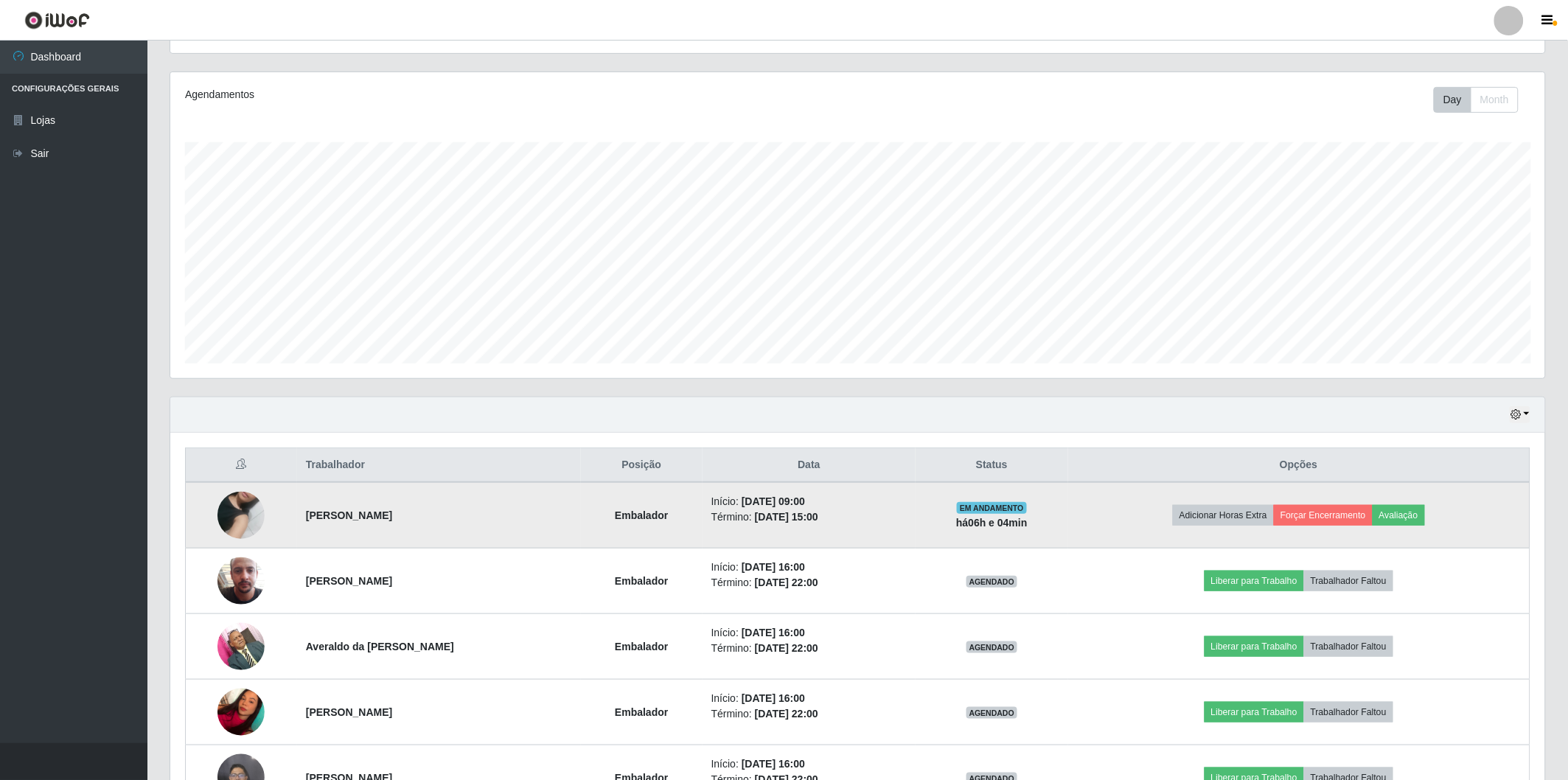
click at [236, 508] on img at bounding box center [241, 516] width 47 height 84
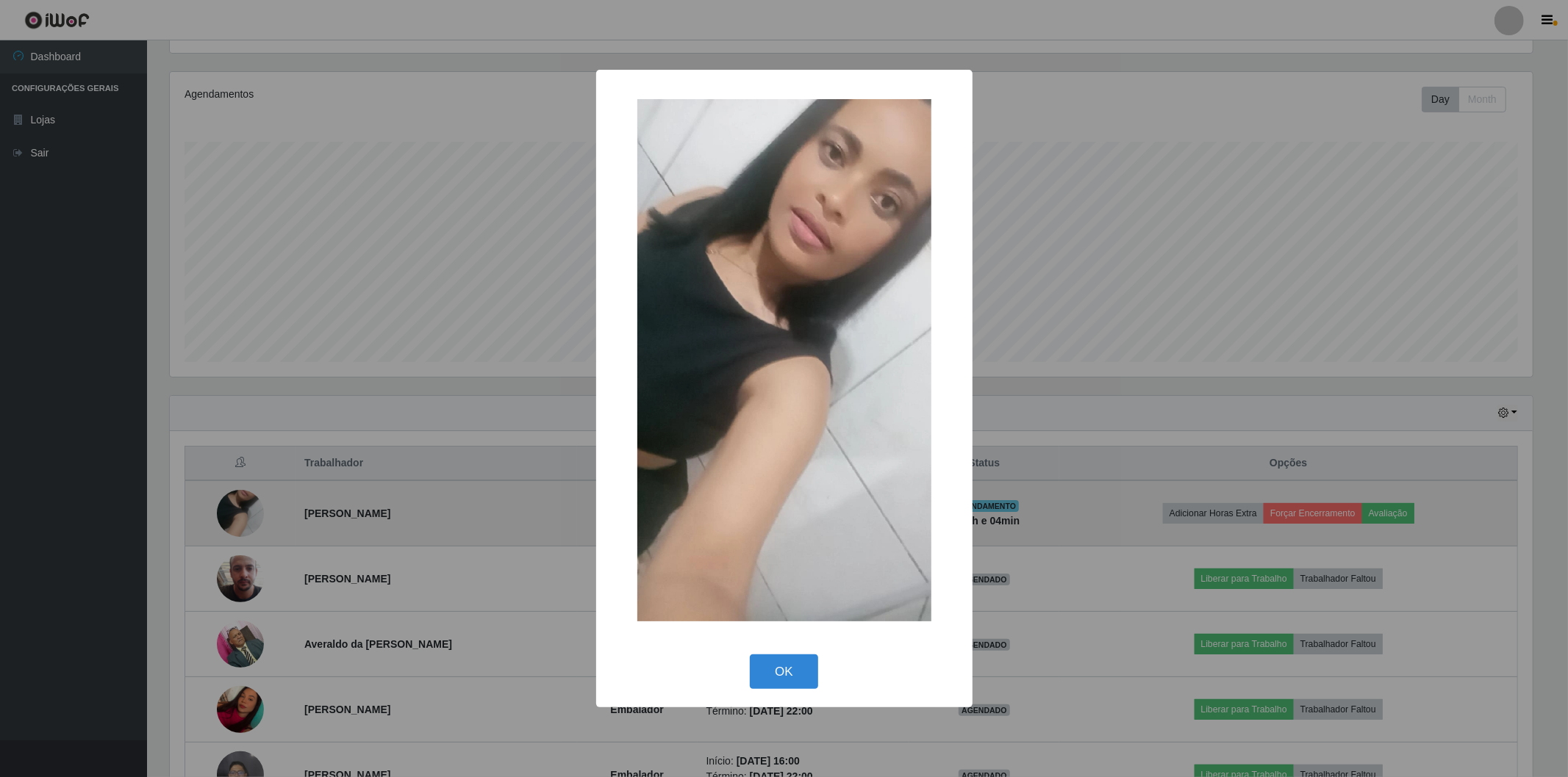
click at [236, 506] on div "× OK Cancel" at bounding box center [784, 388] width 1568 height 777
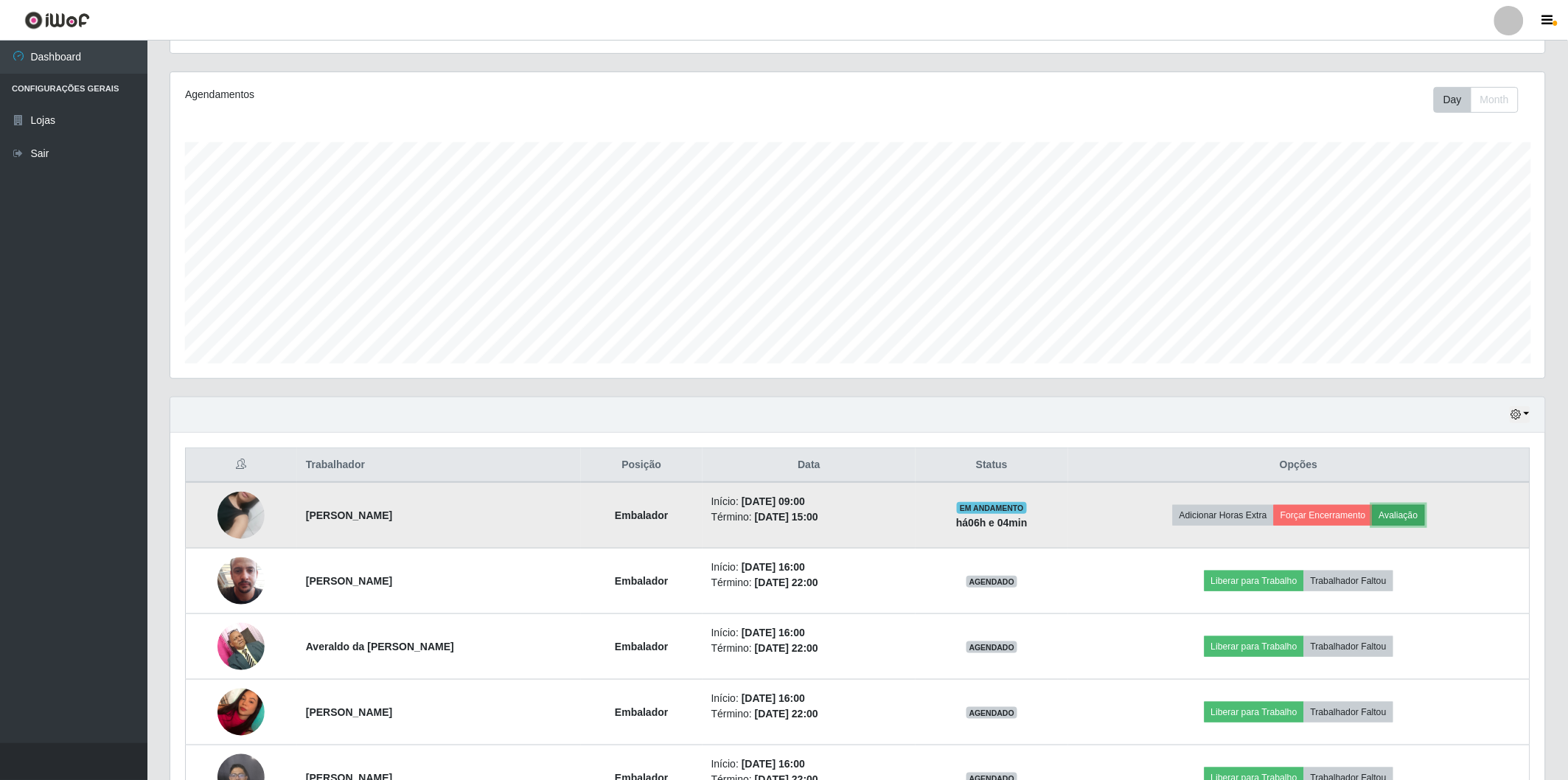
click at [1412, 511] on button "Avaliação" at bounding box center [1399, 516] width 52 height 21
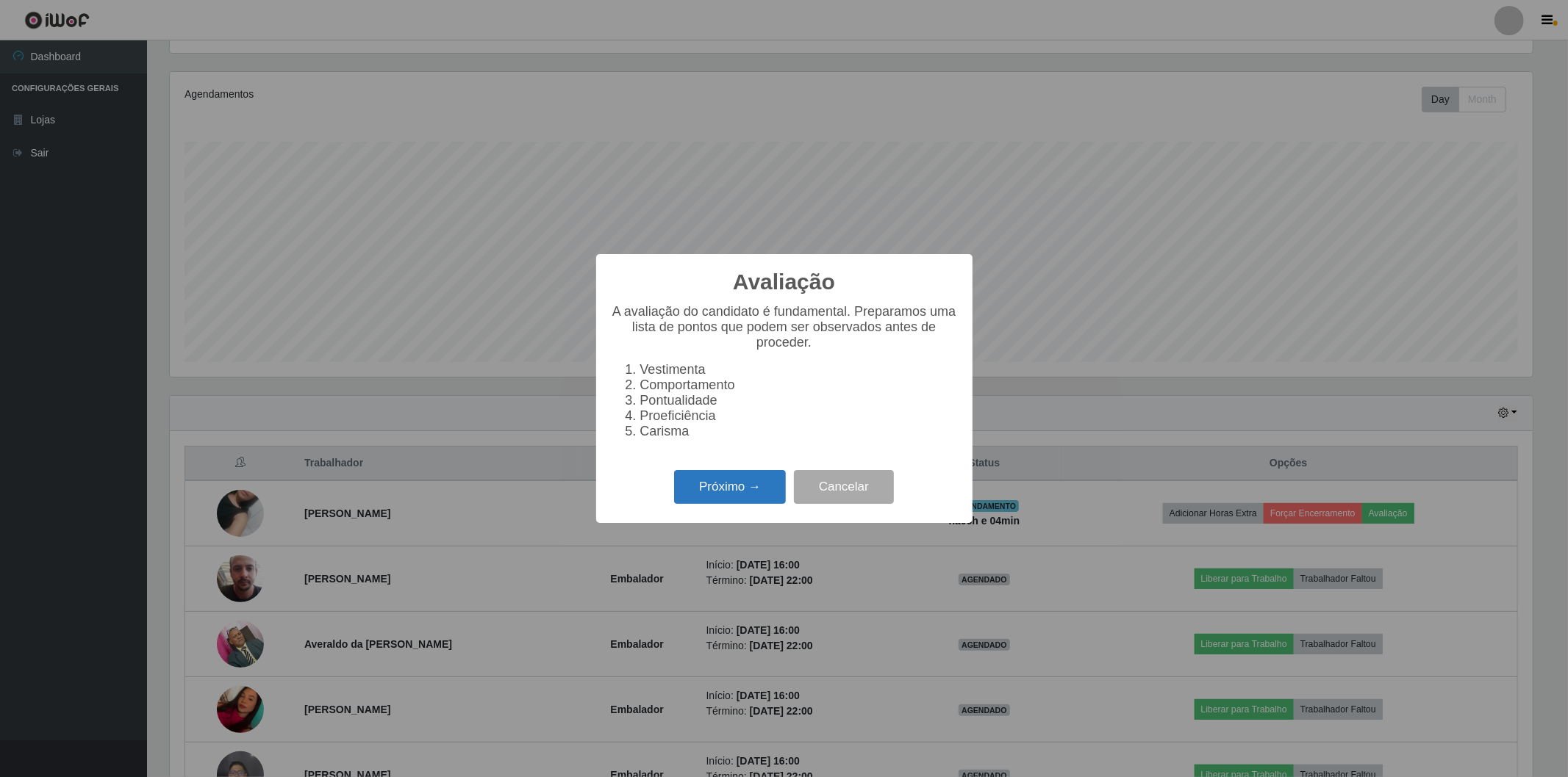
click at [741, 481] on button "Próximo →" at bounding box center [730, 488] width 112 height 35
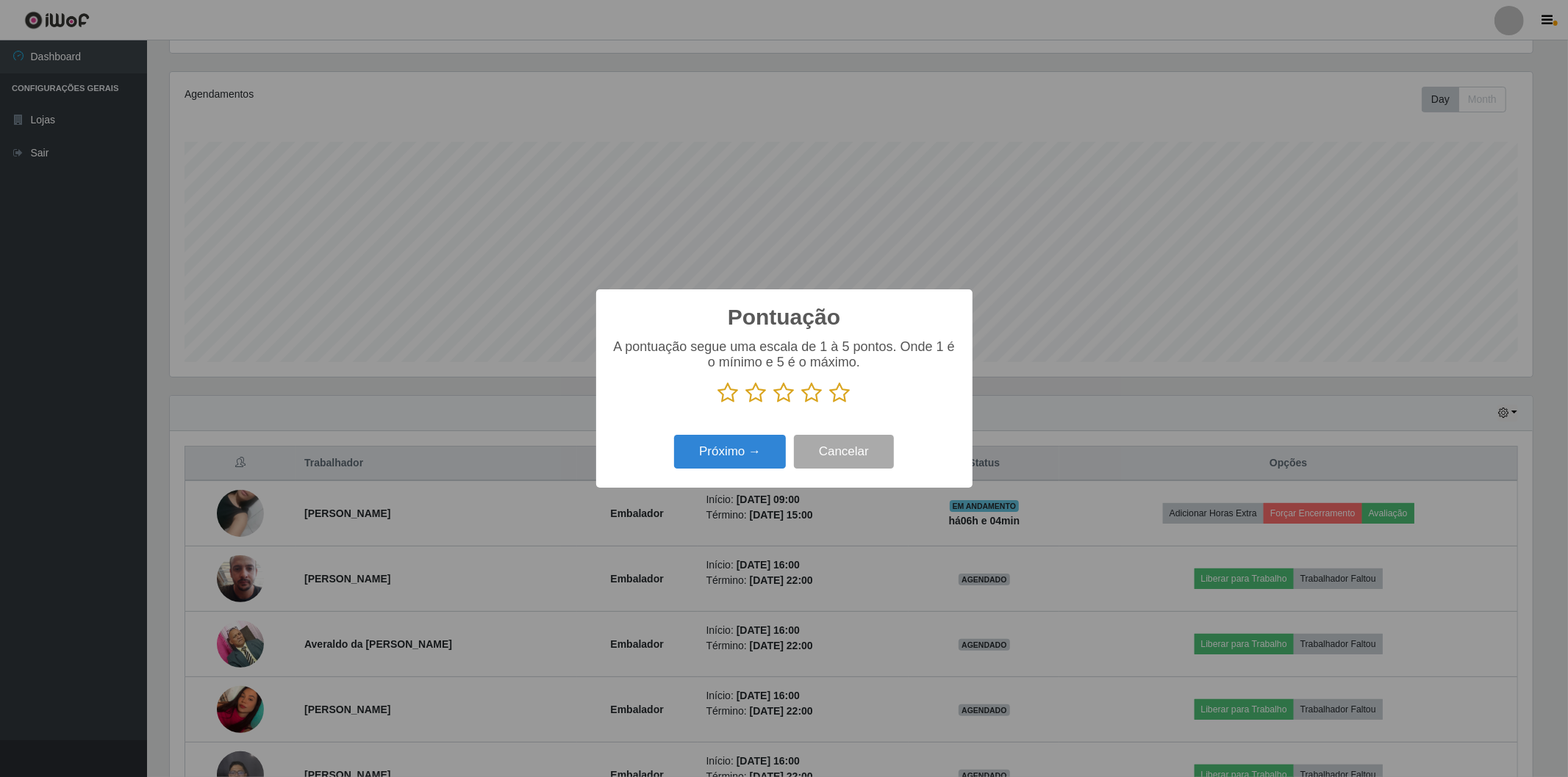
click at [836, 398] on icon at bounding box center [841, 392] width 21 height 22
click at [830, 404] on input "radio" at bounding box center [830, 404] width 0 height 0
click at [725, 444] on button "Próximo →" at bounding box center [730, 452] width 112 height 35
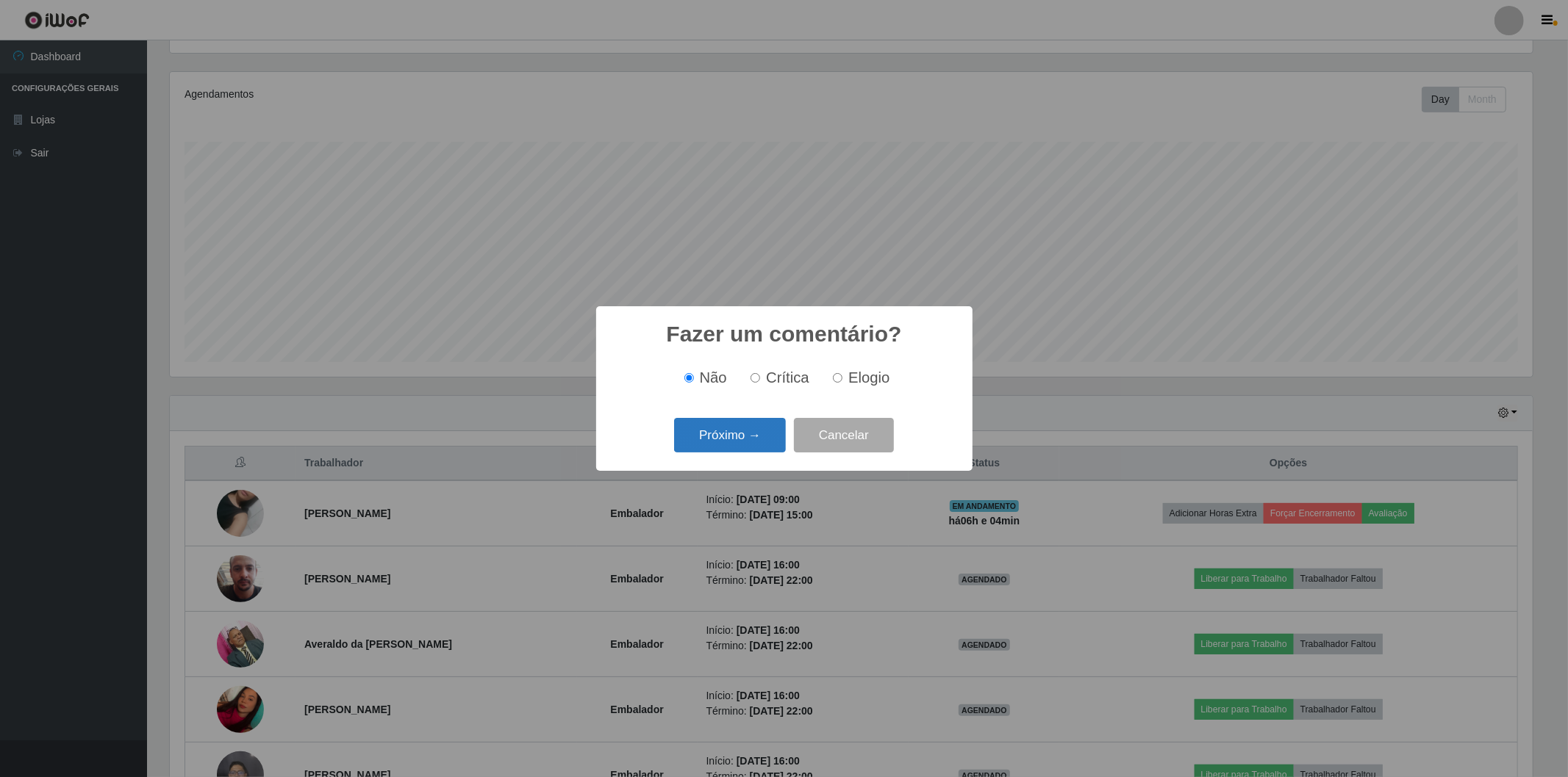
click at [725, 445] on button "Próximo →" at bounding box center [730, 436] width 112 height 35
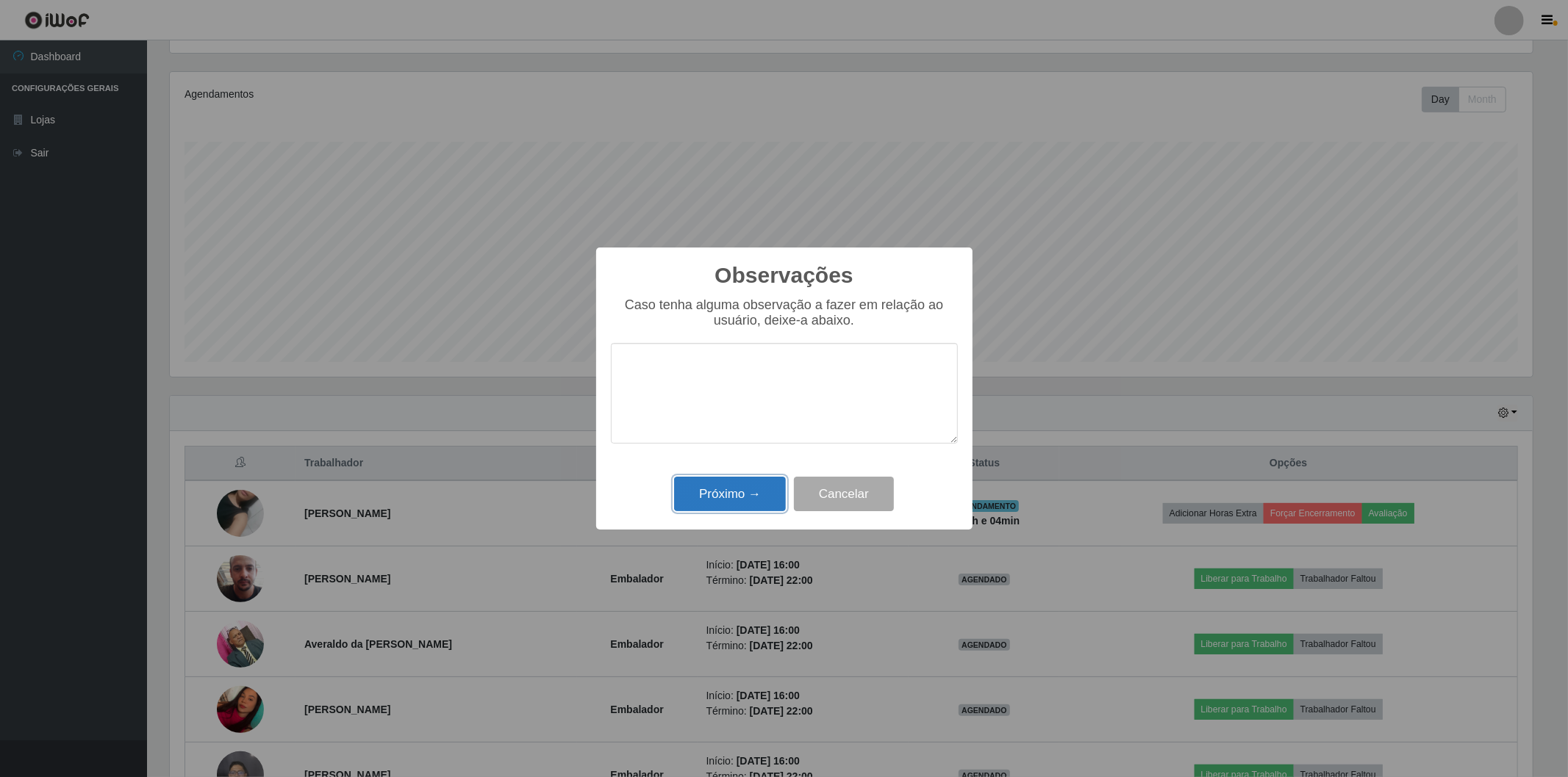
click at [723, 486] on button "Próximo →" at bounding box center [730, 494] width 112 height 35
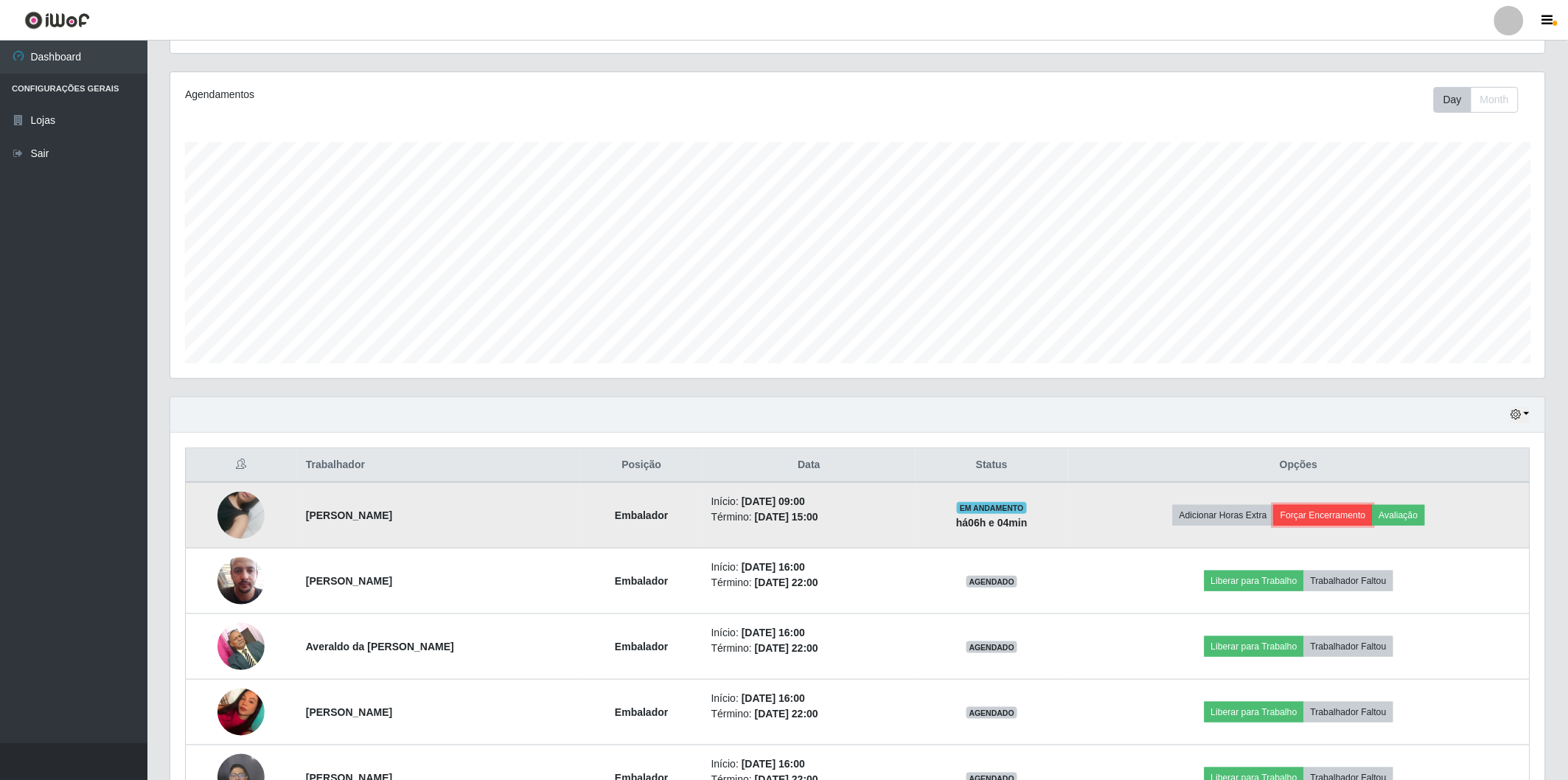
click at [1311, 514] on button "Forçar Encerramento" at bounding box center [1324, 516] width 99 height 21
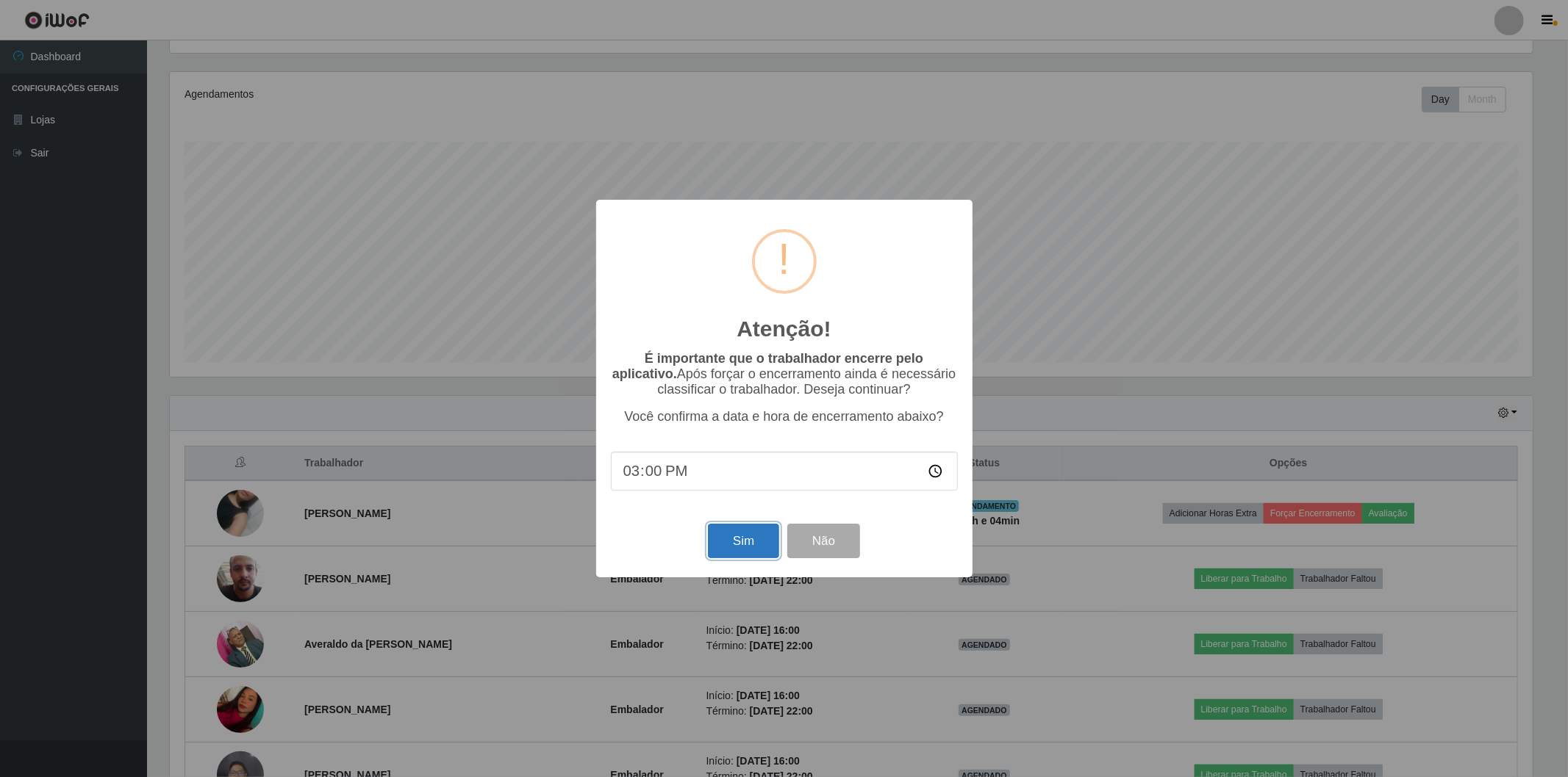
click at [728, 554] on button "Sim" at bounding box center [744, 541] width 71 height 35
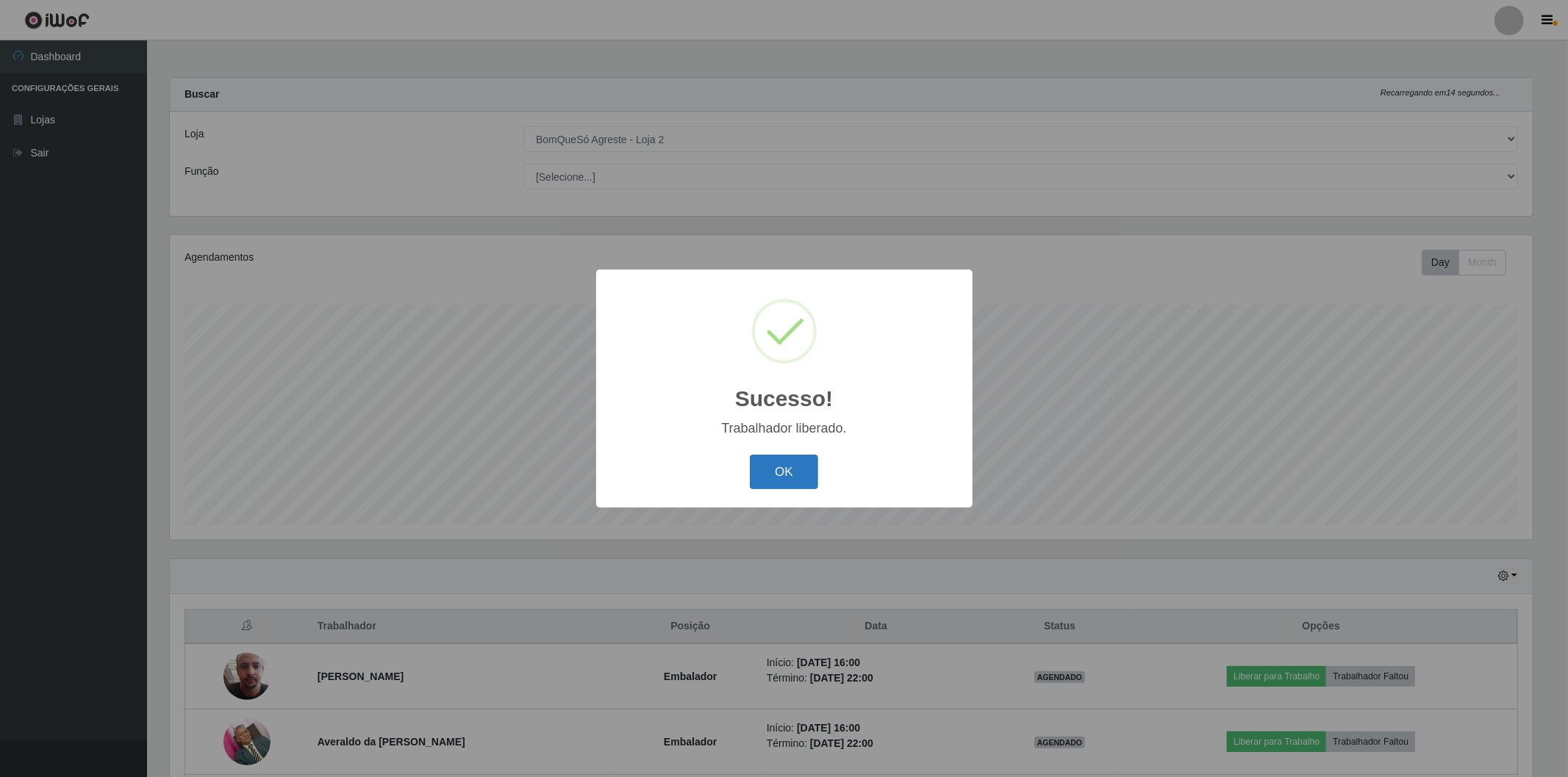
click at [782, 476] on button "OK" at bounding box center [784, 472] width 68 height 35
